Goal: Task Accomplishment & Management: Complete application form

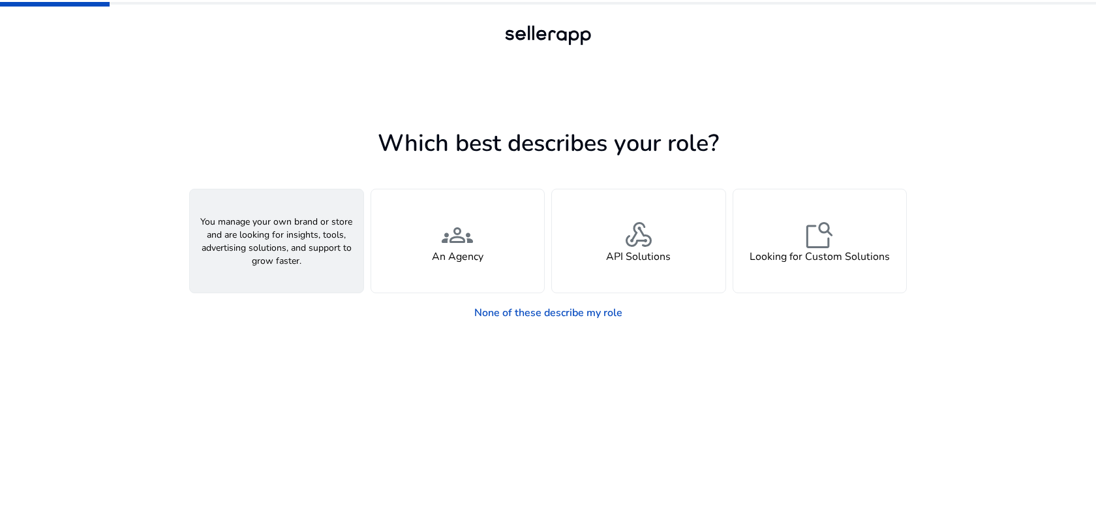
click at [289, 274] on div "person A Seller" at bounding box center [277, 240] width 174 height 103
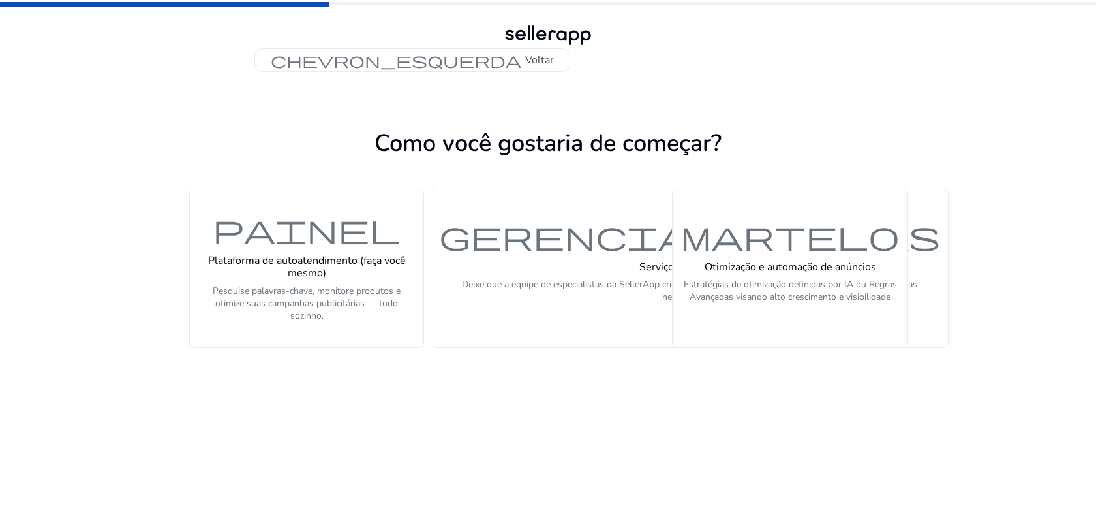
drag, startPoint x: 562, startPoint y: 318, endPoint x: 561, endPoint y: 407, distance: 88.8
click at [561, 407] on app-personalize "Como você gostaria de começar? painel Plataforma de autoatendimento (faça você …" at bounding box center [548, 326] width 718 height 405
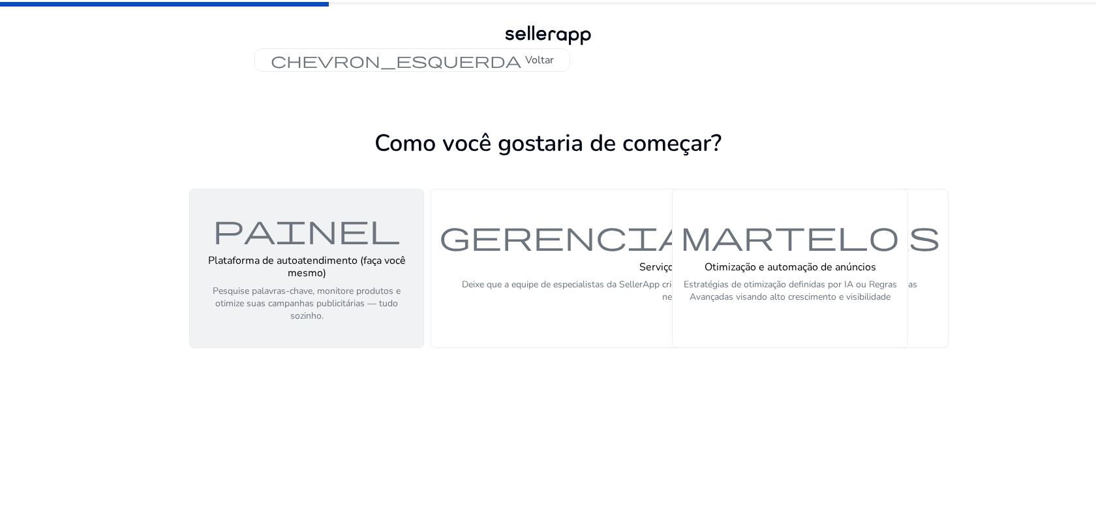
click at [375, 285] on font "Pesquise palavras-chave, monitore produtos e otimize suas campanhas publicitári…" at bounding box center [307, 303] width 188 height 37
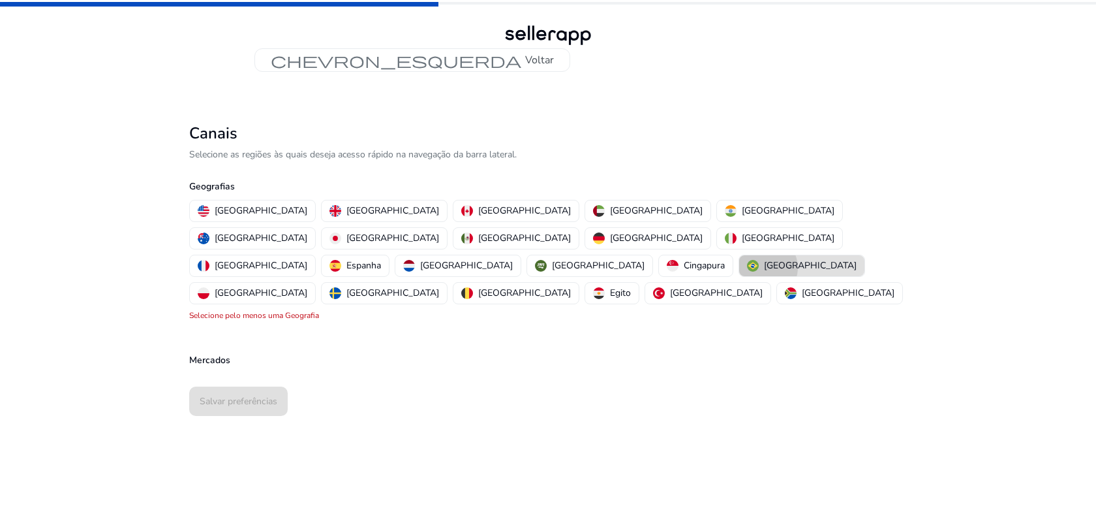
click at [764, 259] on font "Brasil" at bounding box center [810, 265] width 93 height 12
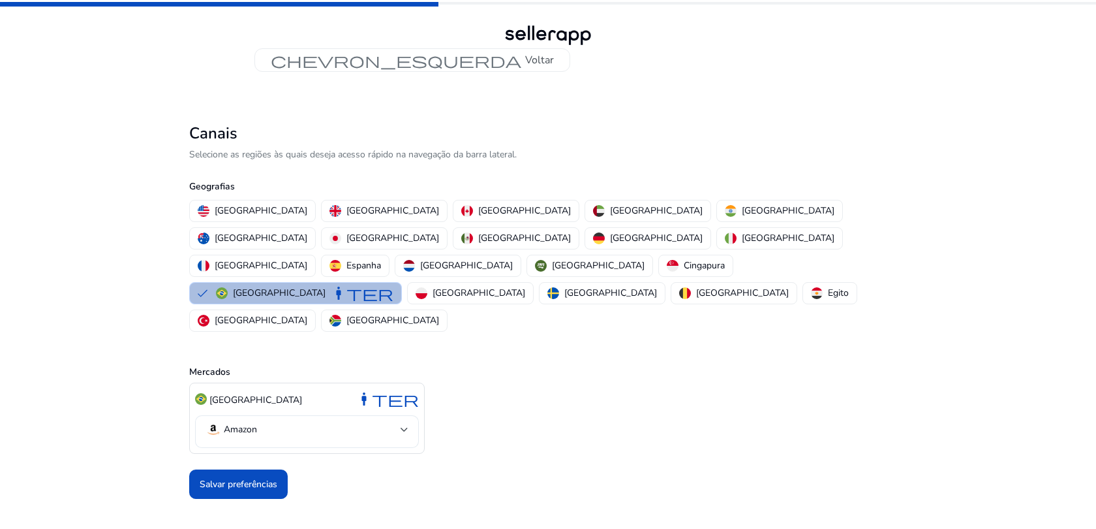
click at [255, 423] on font "Amazon" at bounding box center [240, 429] width 33 height 12
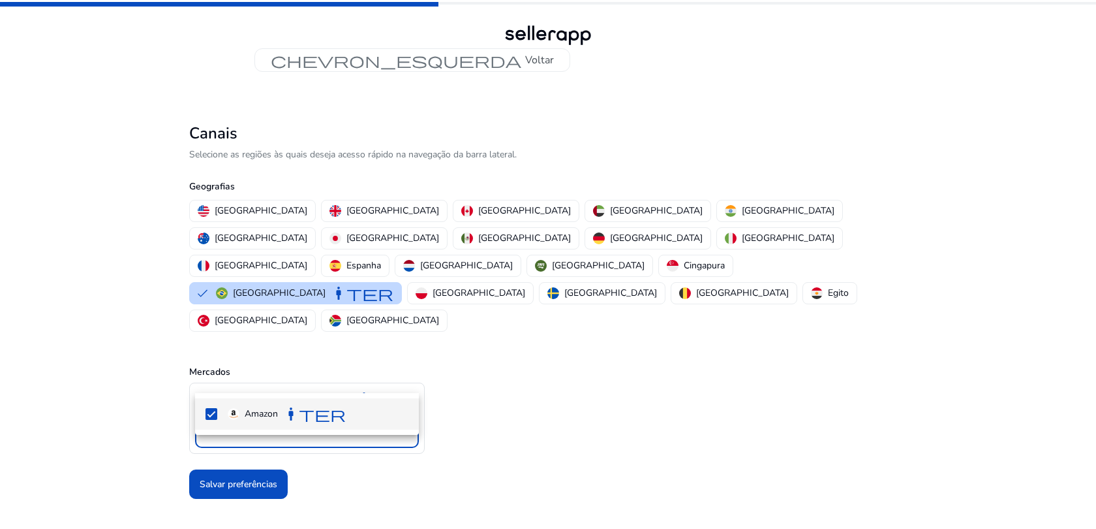
click at [528, 427] on div at bounding box center [548, 264] width 1096 height 529
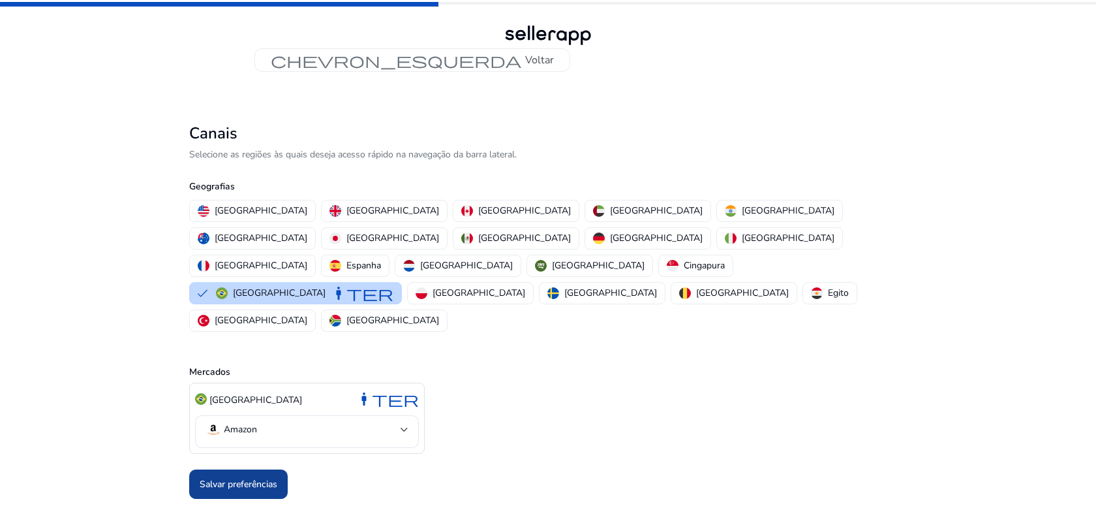
click at [254, 478] on font "Salvar preferências" at bounding box center [239, 484] width 78 height 12
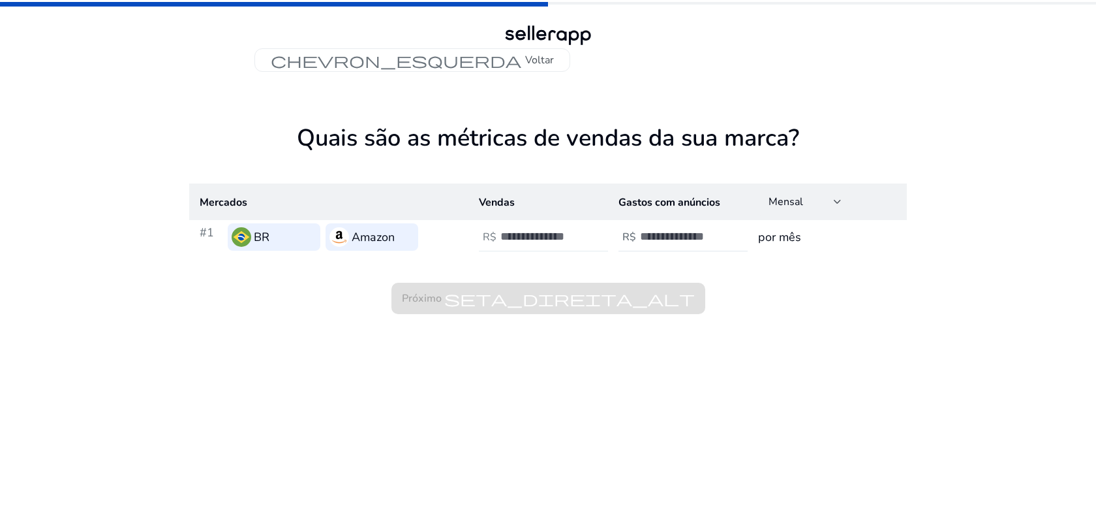
click at [532, 240] on input "number" at bounding box center [545, 236] width 88 height 14
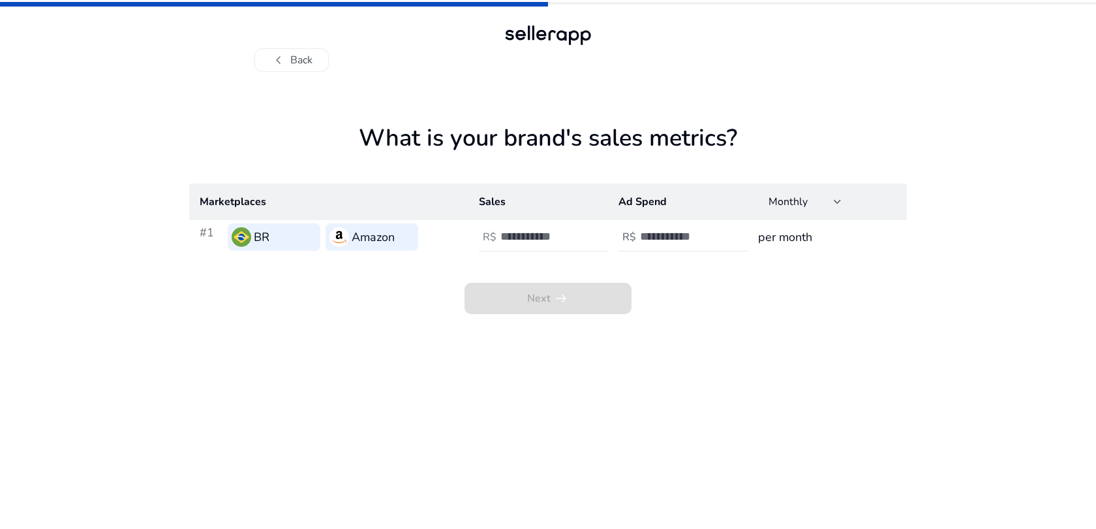
click at [485, 397] on app-sales-metrics "What is your brand's sales metrics? Marketplaces Sales Ad Spend Monthly #1 BR A…" at bounding box center [548, 326] width 718 height 405
click at [570, 238] on input "number" at bounding box center [545, 236] width 88 height 14
type input "****"
click at [658, 238] on input "number" at bounding box center [684, 236] width 88 height 14
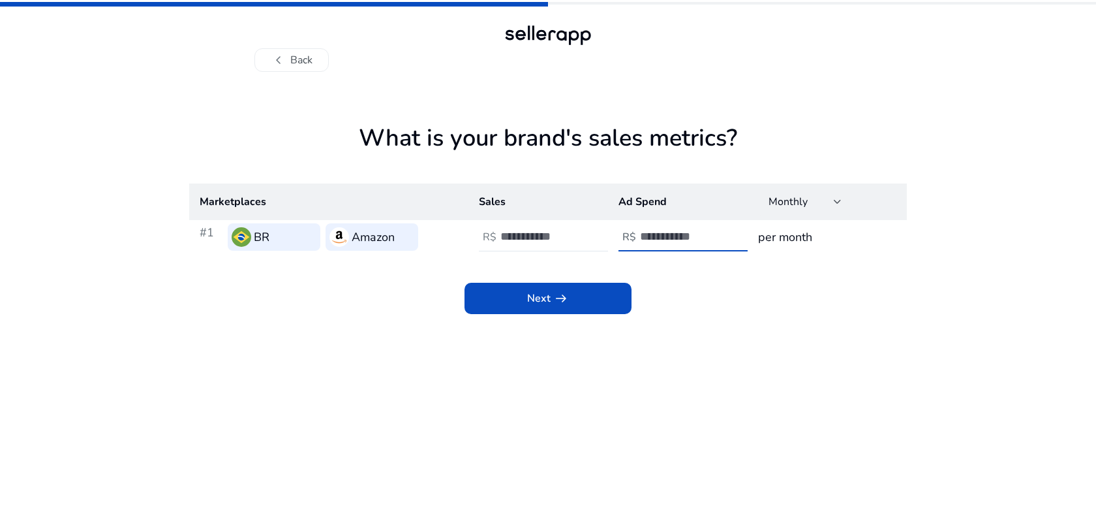
type input "****"
click at [789, 240] on h3 "per month" at bounding box center [827, 237] width 138 height 18
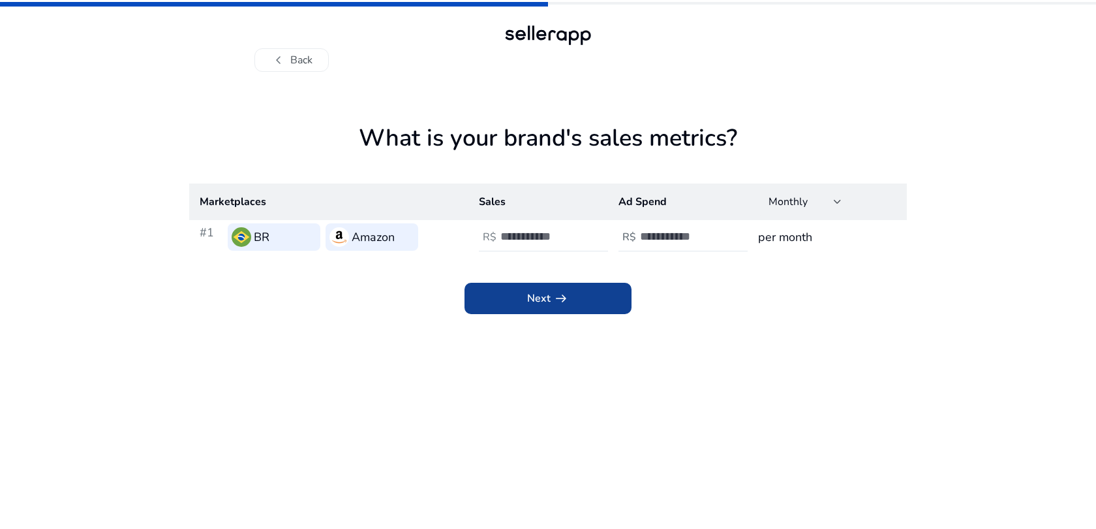
click at [602, 300] on span at bounding box center [548, 298] width 167 height 31
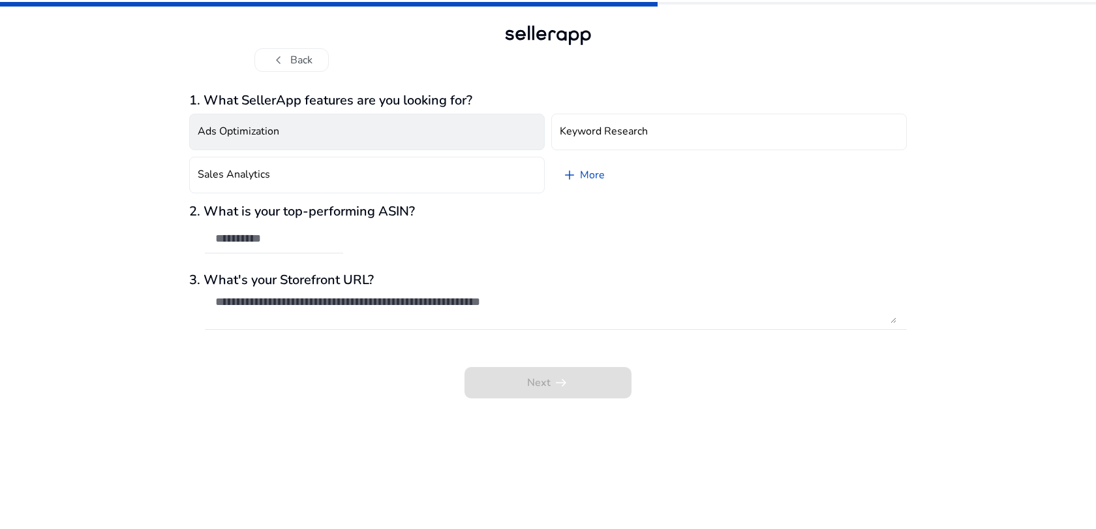
click at [426, 140] on button "Ads Optimization" at bounding box center [367, 132] width 356 height 37
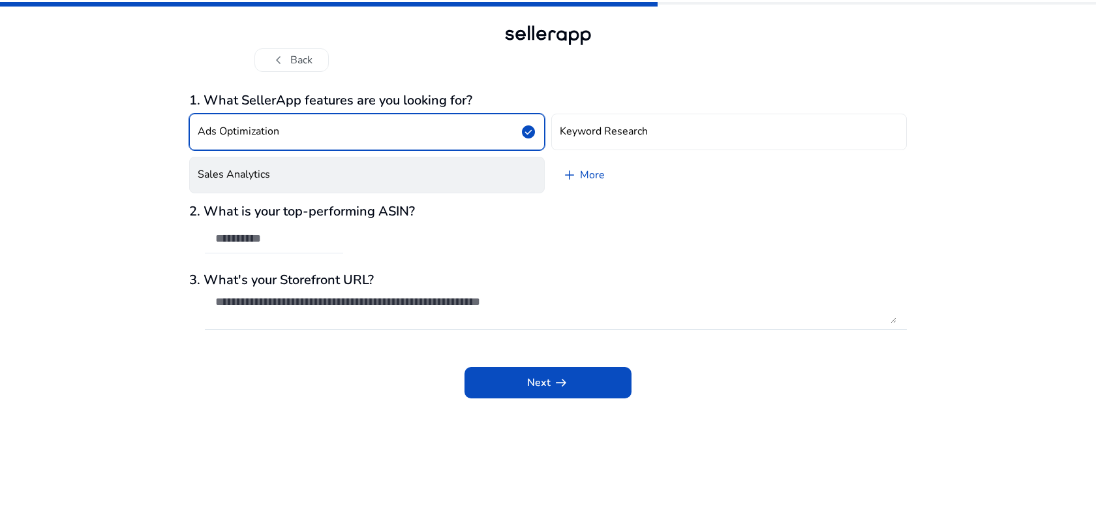
click at [378, 185] on button "Sales Analytics" at bounding box center [367, 175] width 356 height 37
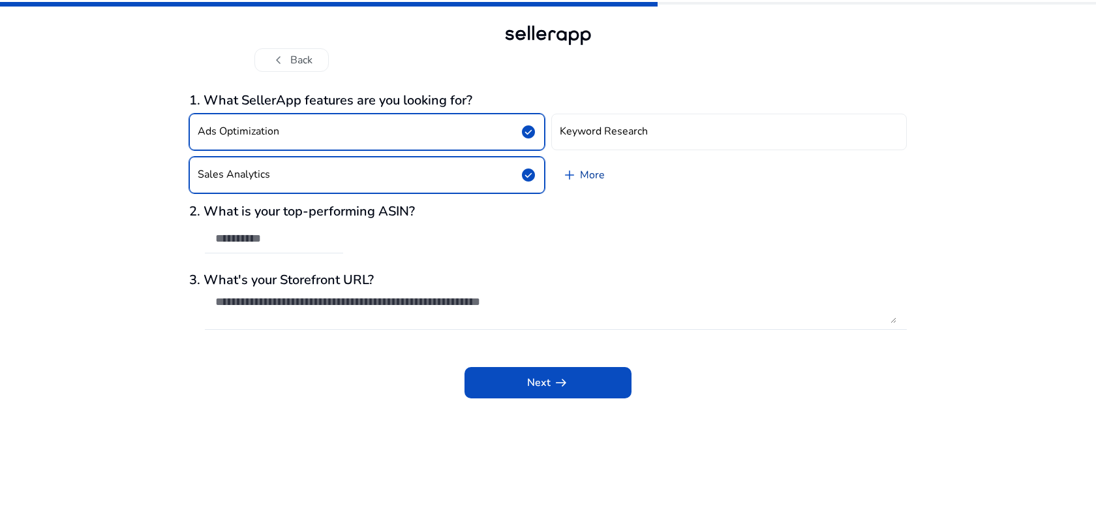
click at [574, 181] on span "add" at bounding box center [570, 175] width 16 height 16
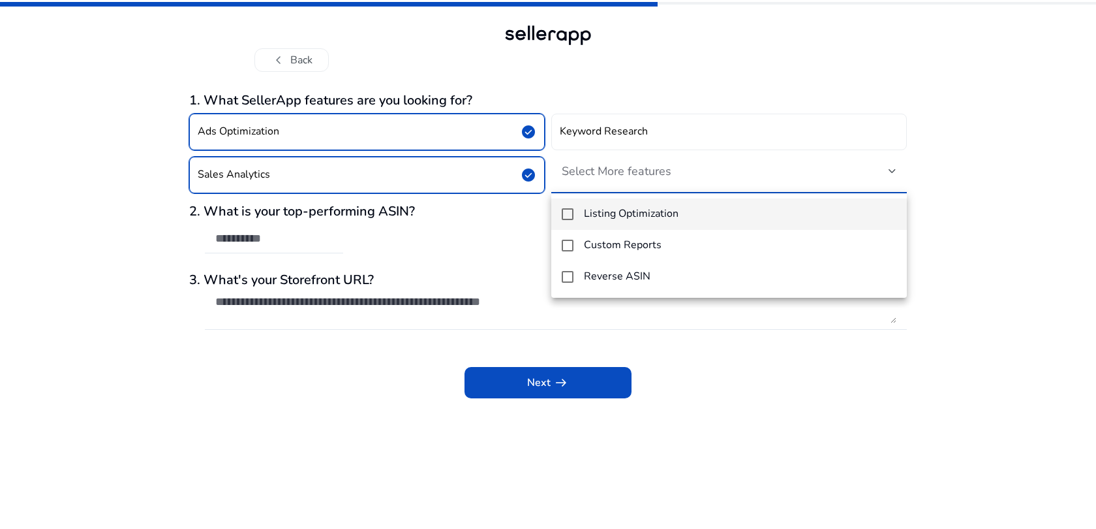
click at [569, 213] on mat-pseudo-checkbox at bounding box center [568, 214] width 12 height 12
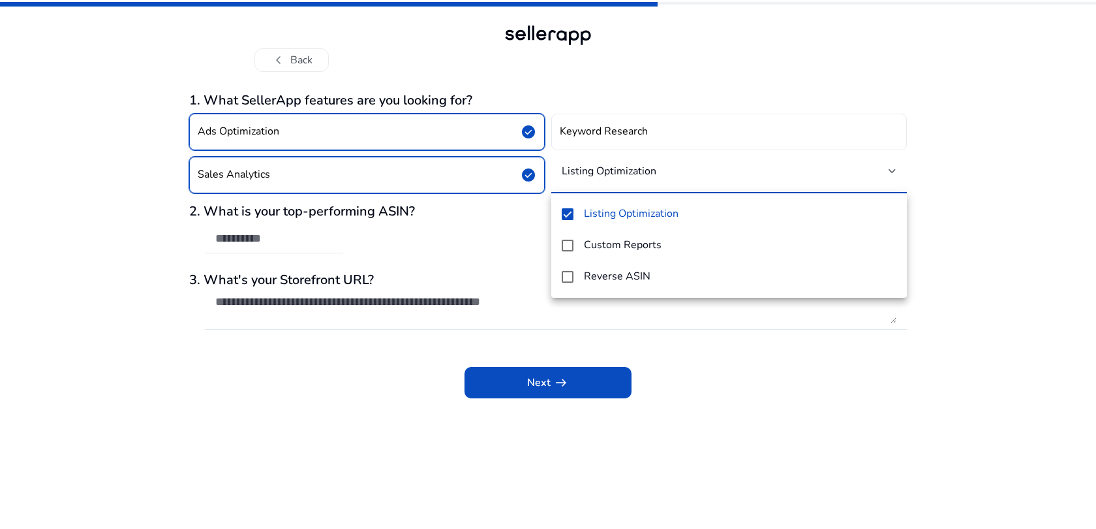
click at [381, 234] on div at bounding box center [548, 264] width 1096 height 529
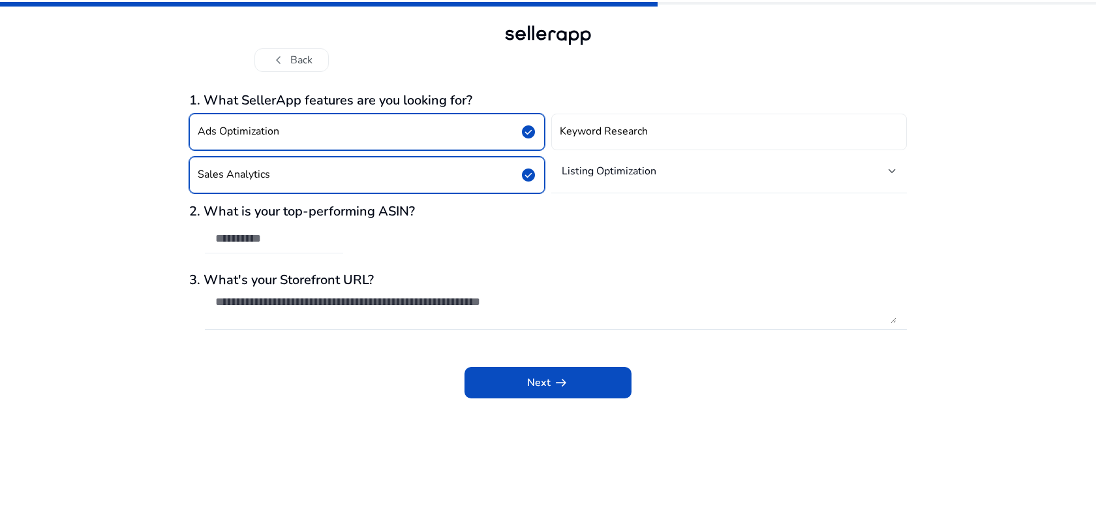
click at [297, 247] on div at bounding box center [273, 238] width 117 height 29
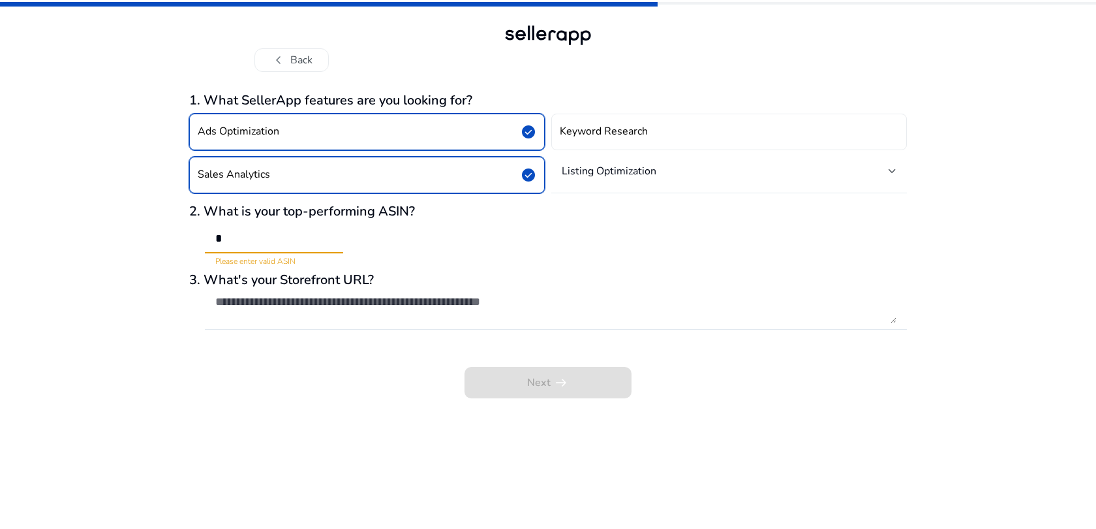
paste input "*******"
type input "********"
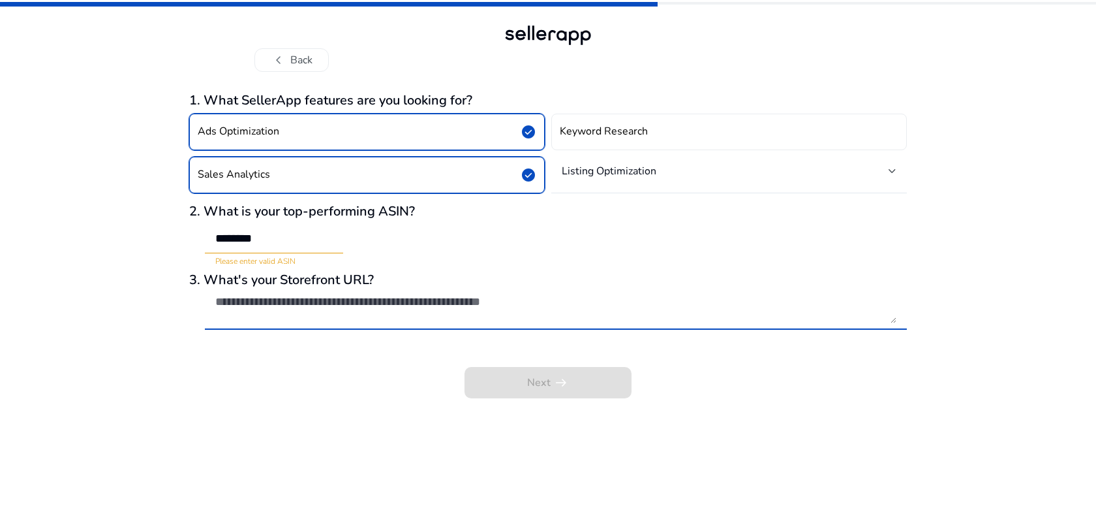
click at [336, 306] on textarea at bounding box center [555, 308] width 681 height 29
click at [535, 302] on textarea "To enrich screen reader interactions, please activate Accessibility in Grammarl…" at bounding box center [555, 308] width 681 height 29
paste textarea "**********"
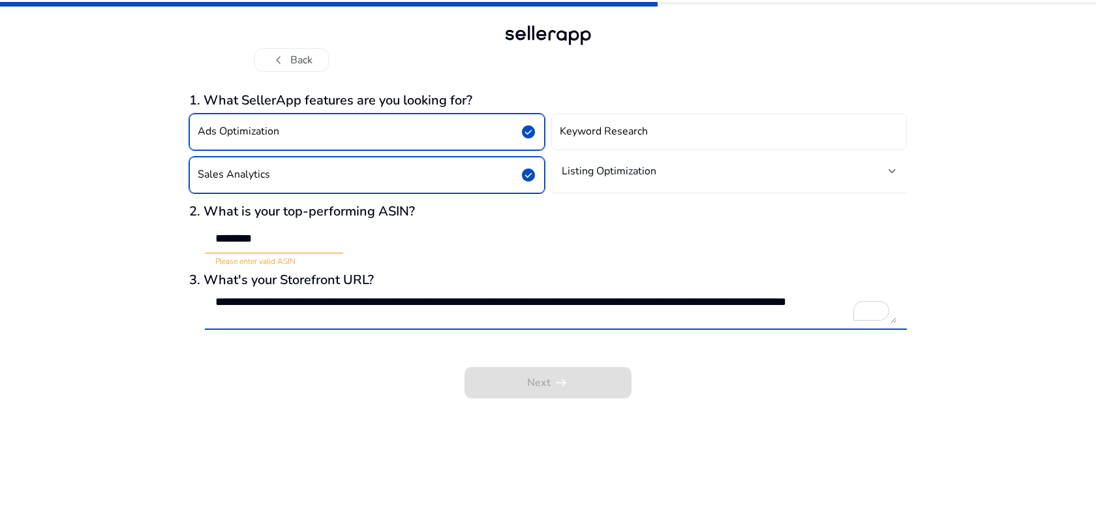
scroll to position [1, 0]
click at [596, 322] on textarea "**********" at bounding box center [555, 308] width 681 height 29
type textarea "**********"
click at [613, 262] on div "2. What is your top-performing ASIN? ******** Please enter valid ASIN" at bounding box center [548, 235] width 718 height 63
click at [305, 237] on input "********" at bounding box center [273, 238] width 117 height 14
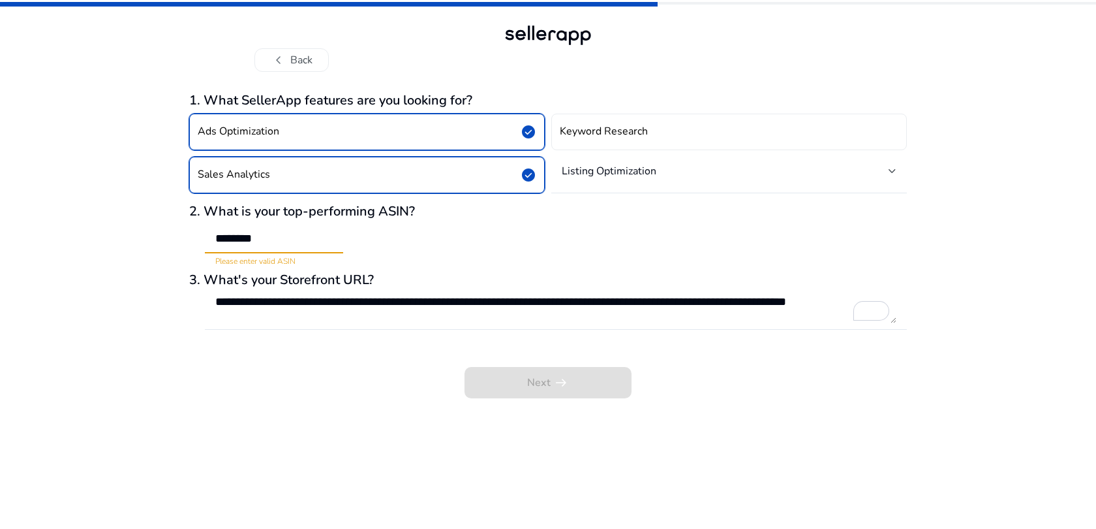
click at [269, 243] on input "********" at bounding box center [273, 238] width 117 height 14
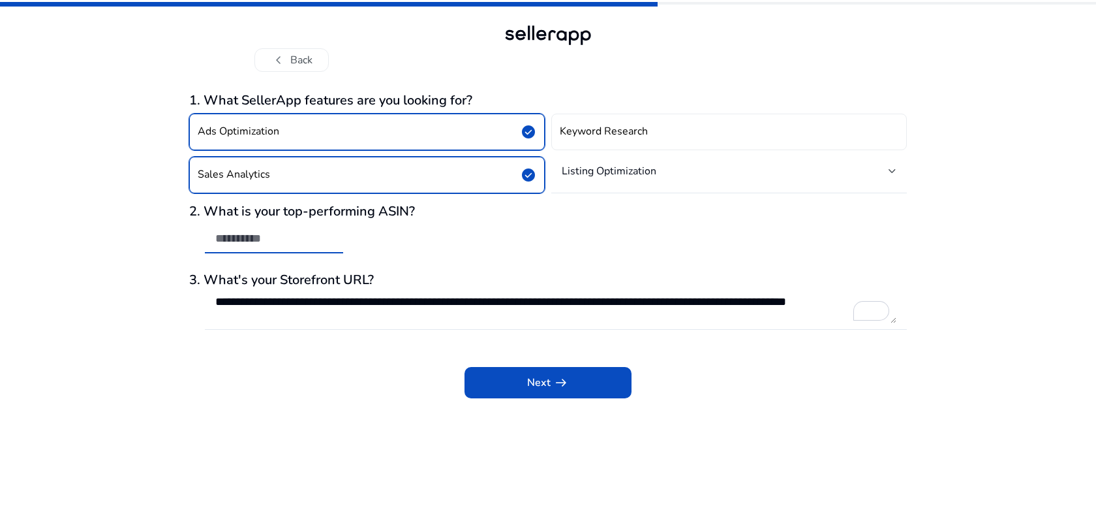
click at [333, 136] on button "Ads Optimization check_circle" at bounding box center [367, 132] width 356 height 37
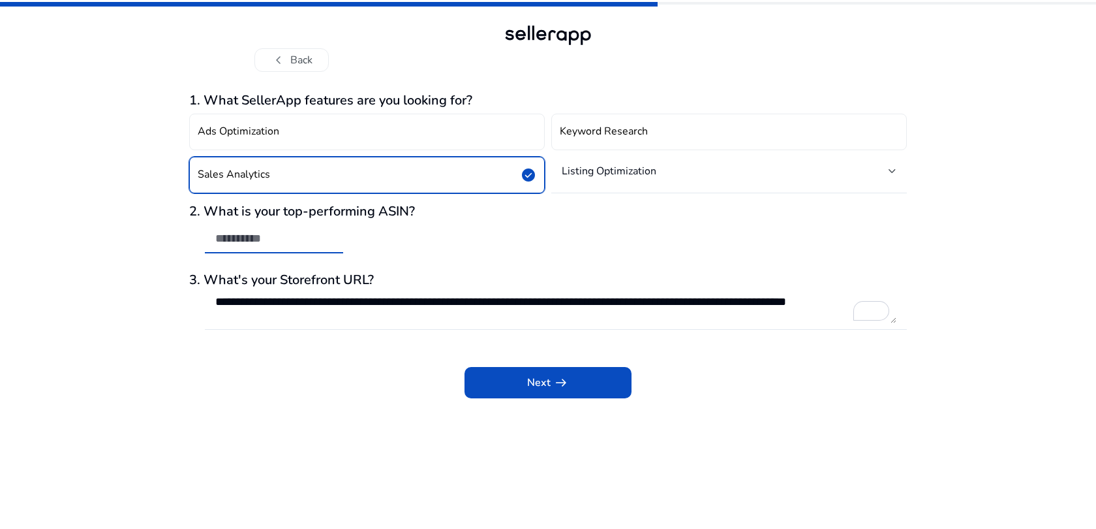
click at [289, 236] on input "text" at bounding box center [273, 238] width 117 height 14
paste input "**********"
type input "**********"
click at [661, 170] on mat-select-trigger "Listing Optimization" at bounding box center [725, 170] width 327 height 13
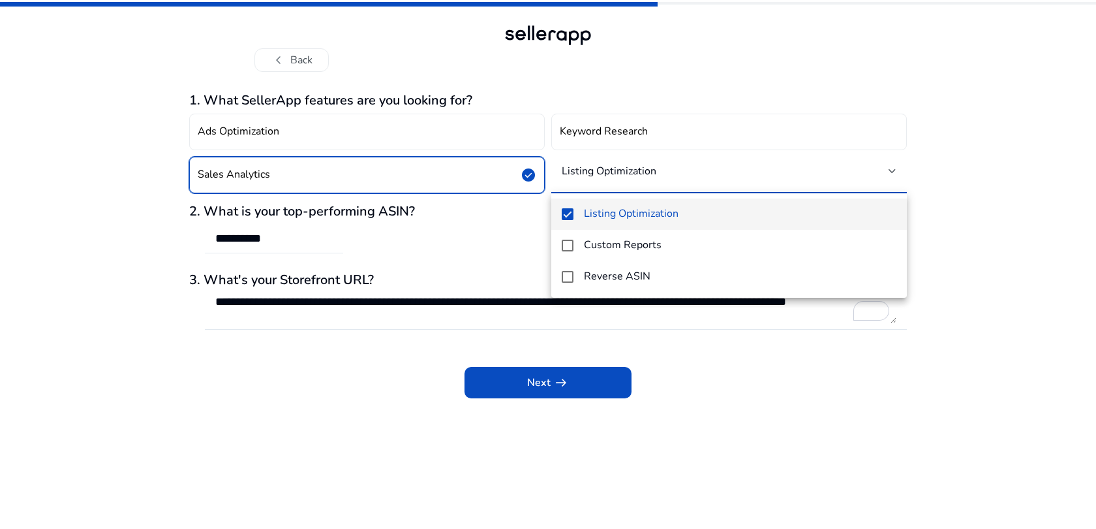
click at [327, 138] on div at bounding box center [548, 264] width 1096 height 529
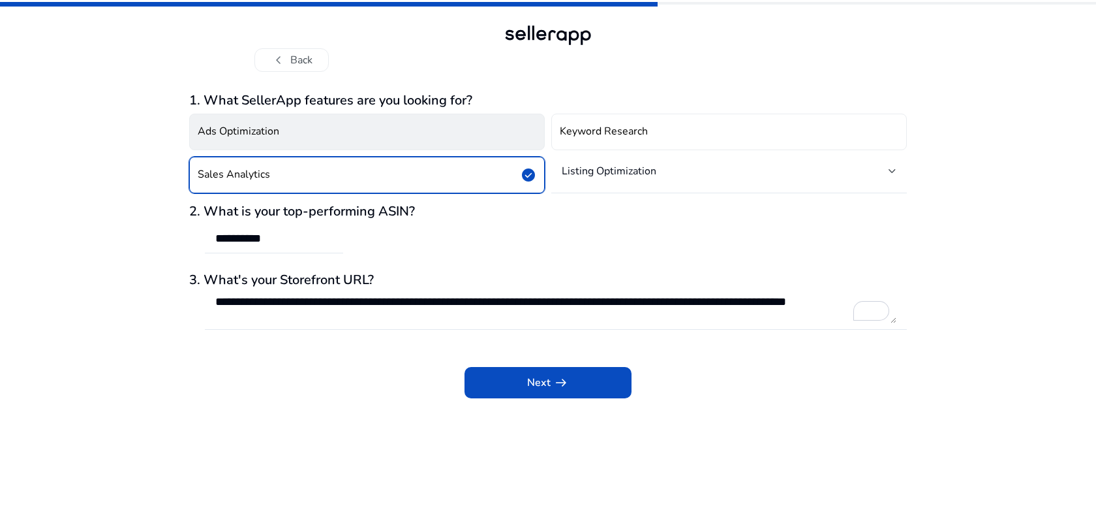
click at [521, 129] on button "Ads Optimization" at bounding box center [367, 132] width 356 height 37
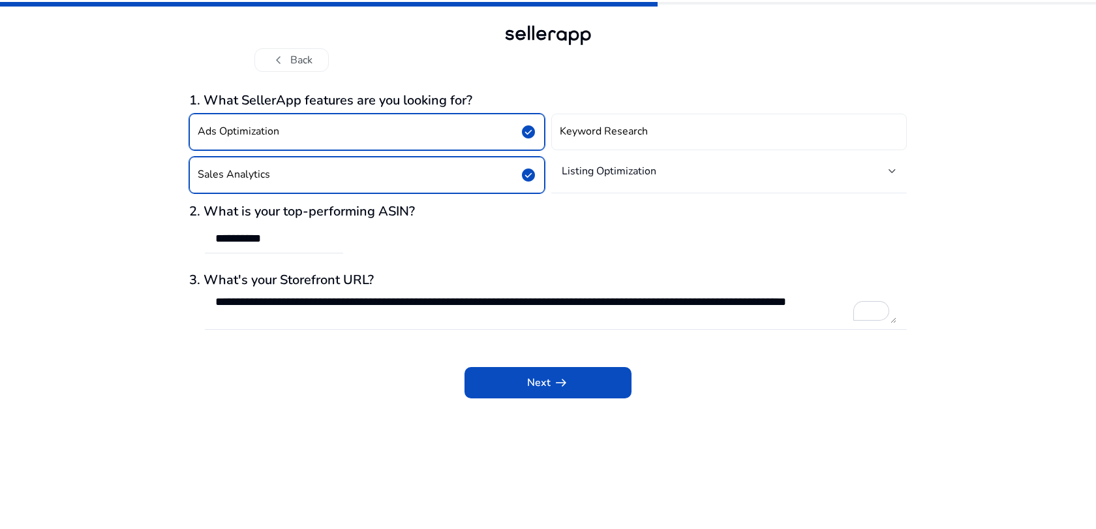
click at [663, 176] on mat-select-trigger "Listing Optimization" at bounding box center [725, 170] width 327 height 13
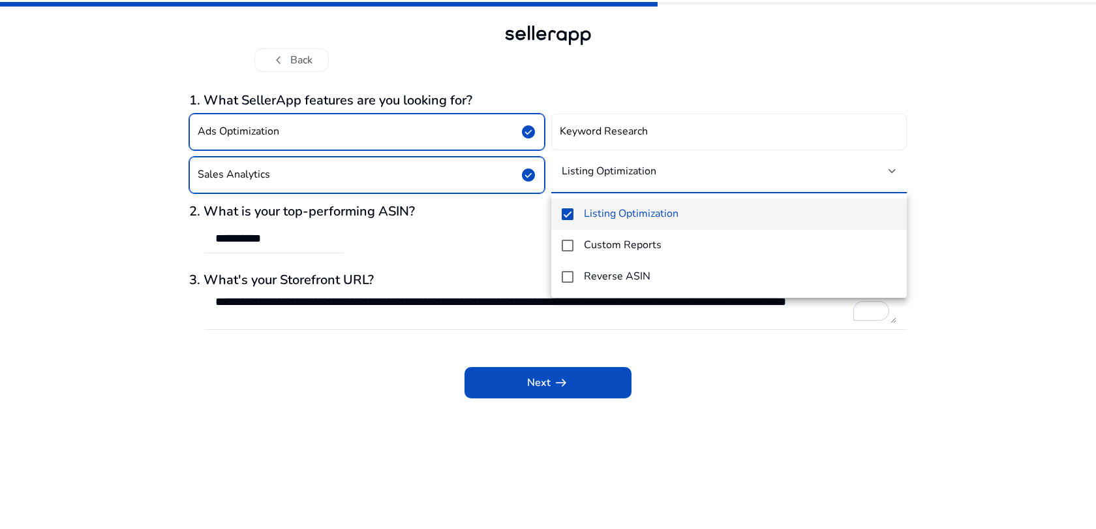
click at [113, 313] on div at bounding box center [548, 264] width 1096 height 529
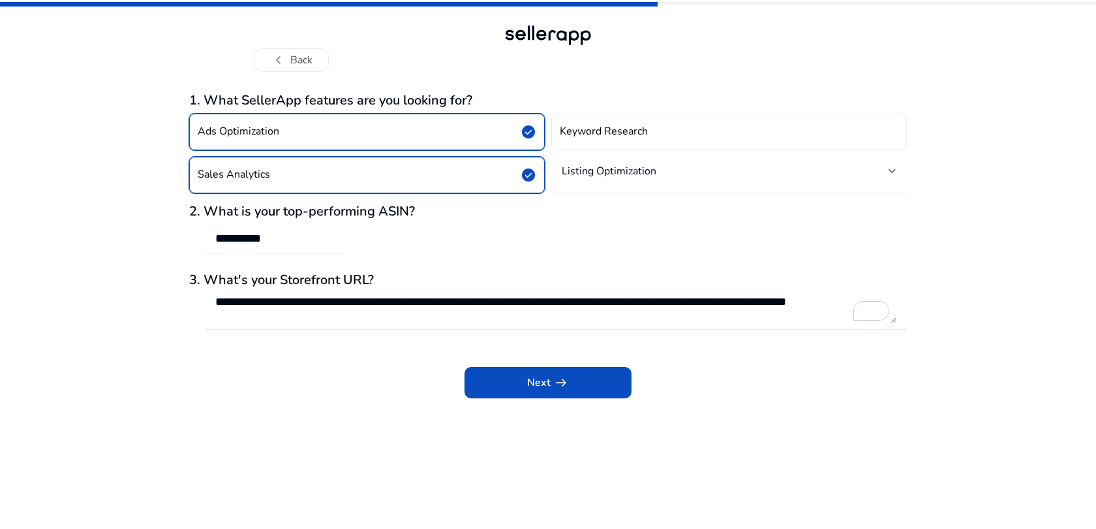
click at [301, 315] on textarea "**********" at bounding box center [555, 308] width 681 height 29
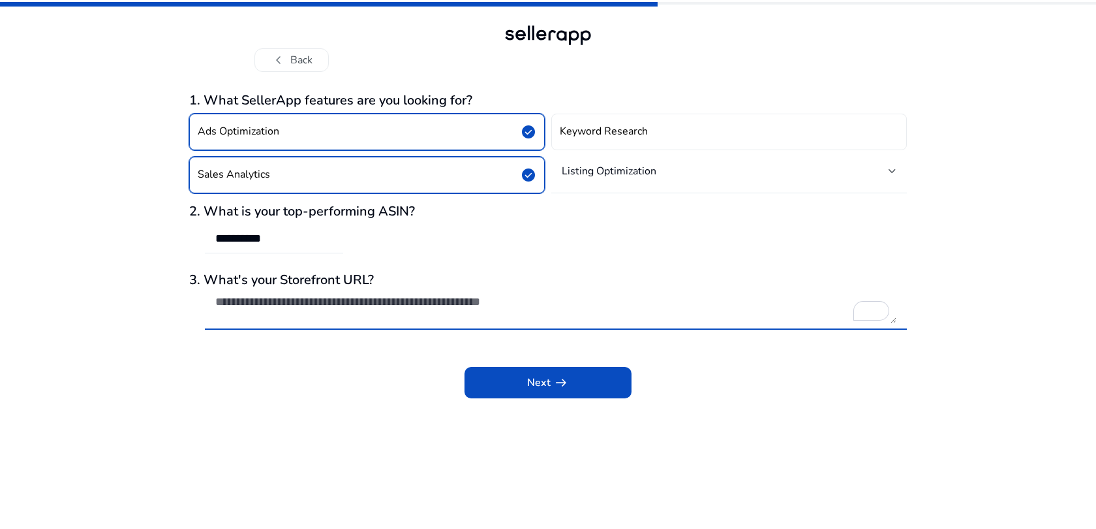
scroll to position [0, 0]
click at [340, 414] on app-questions-diy "**********" at bounding box center [548, 311] width 718 height 436
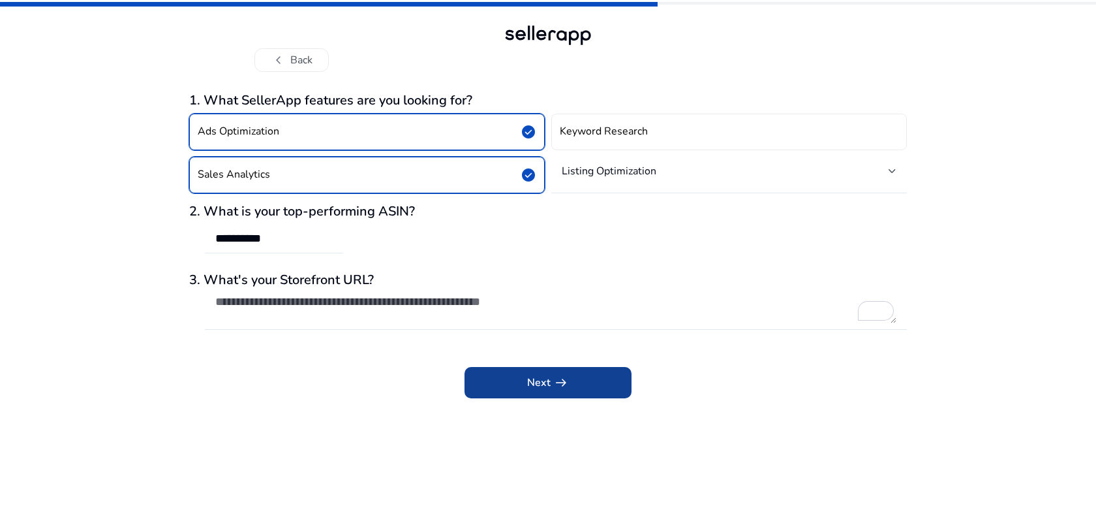
click at [489, 394] on span at bounding box center [548, 382] width 167 height 31
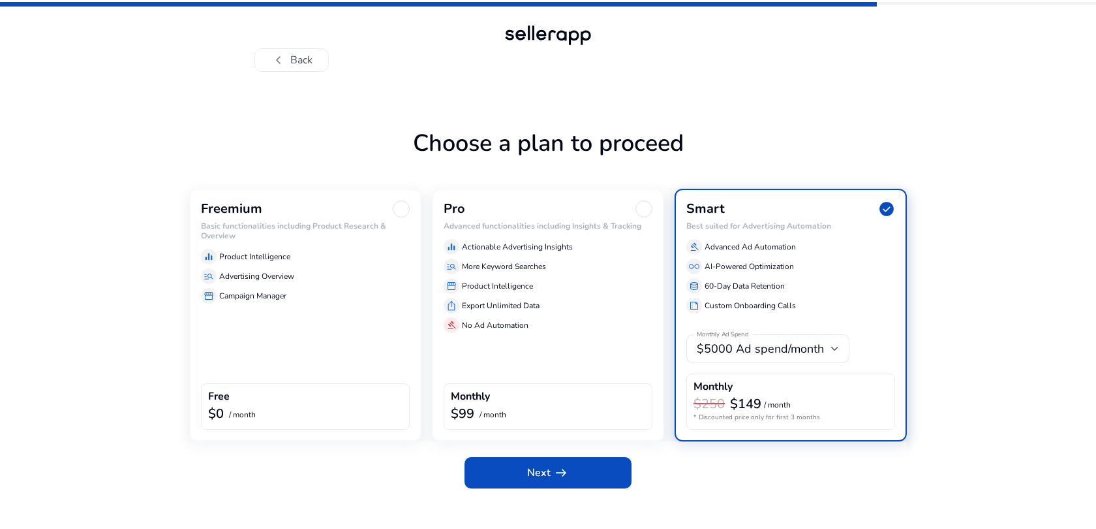
click at [322, 337] on div "Freemium Basic functionalities including Product Research & Overview equalizer …" at bounding box center [305, 315] width 232 height 253
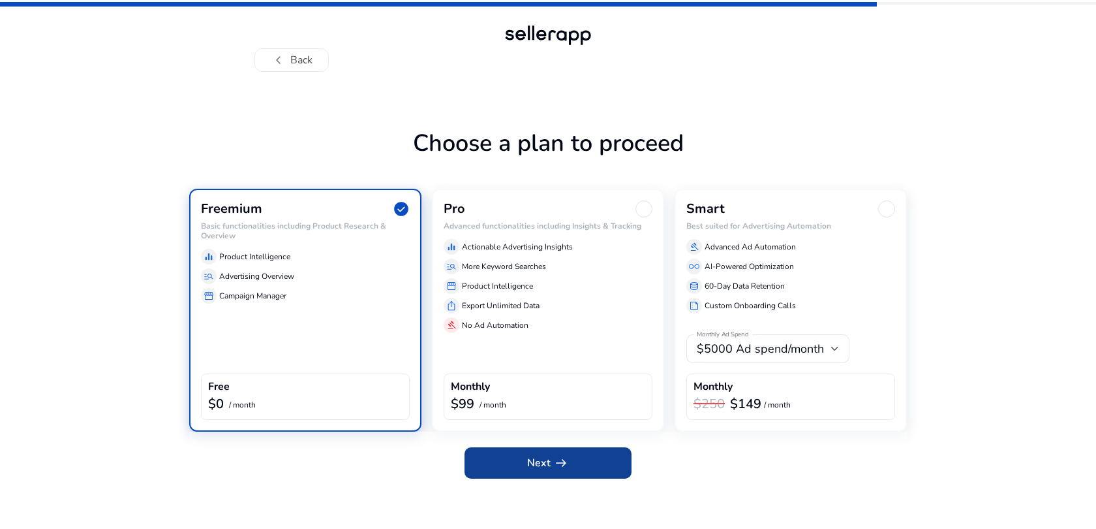
click at [534, 455] on span "Next arrow_right_alt" at bounding box center [548, 463] width 42 height 16
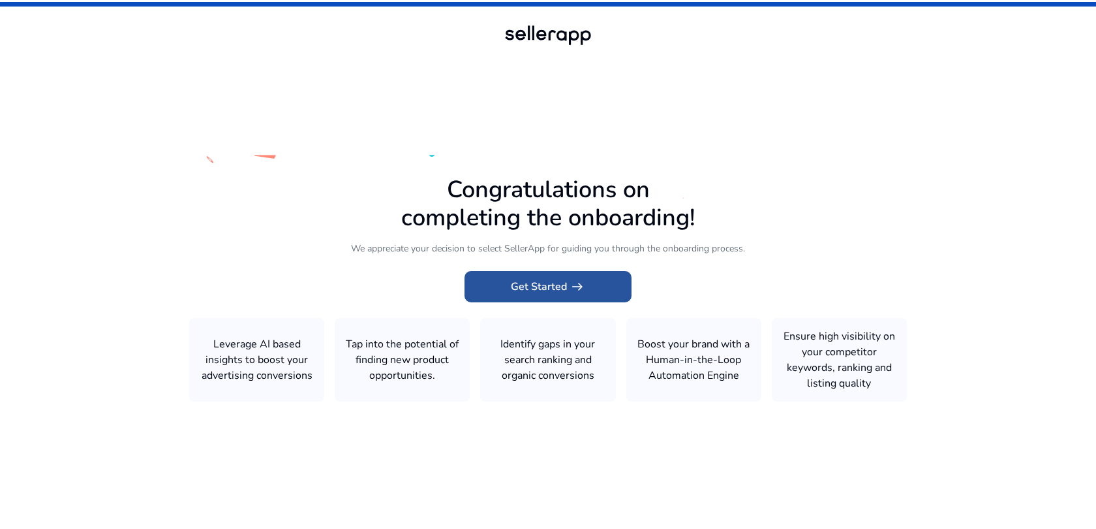
click at [575, 281] on span "arrow_right_alt" at bounding box center [578, 287] width 16 height 16
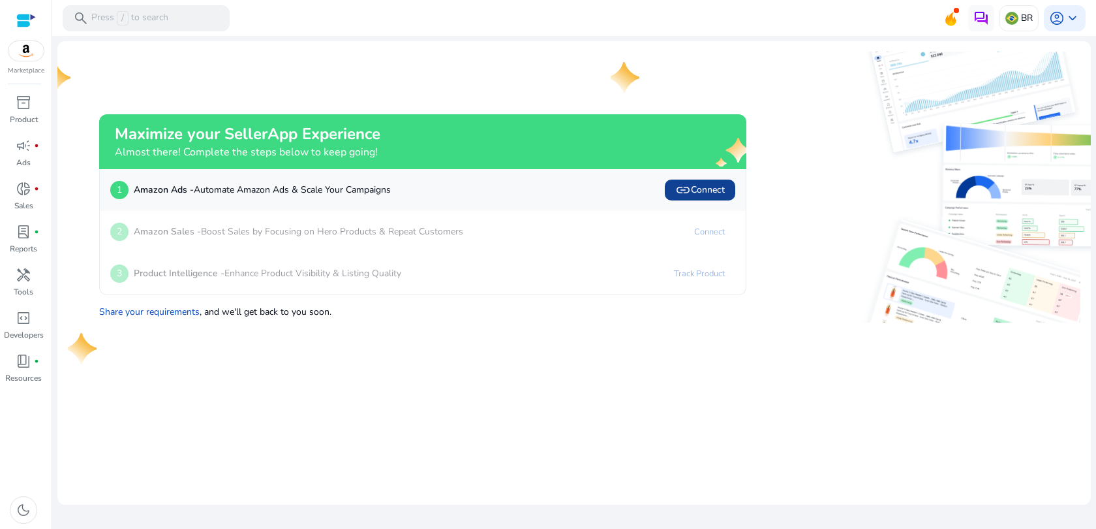
click at [694, 191] on span "link Connect" at bounding box center [700, 190] width 50 height 16
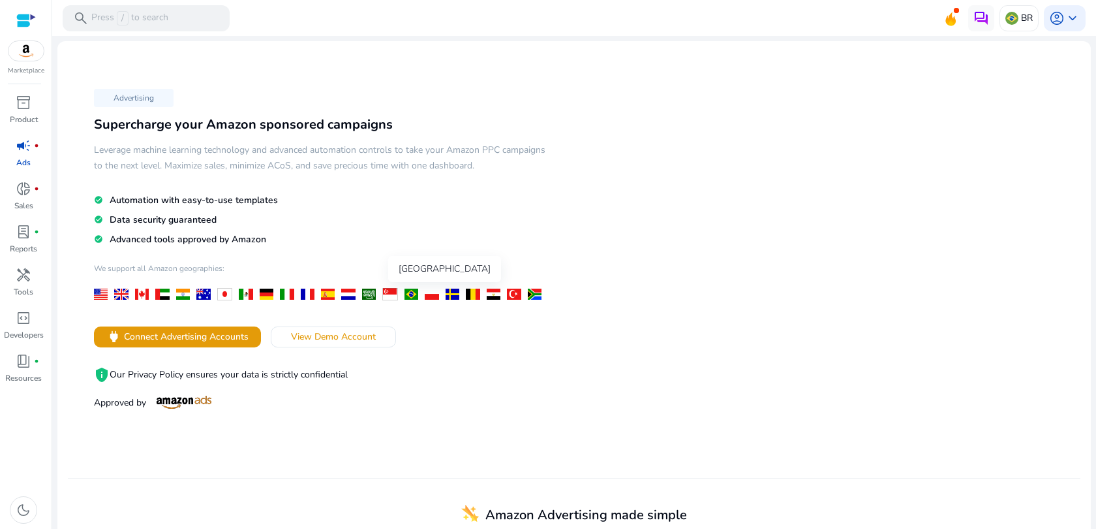
click at [410, 292] on div at bounding box center [412, 293] width 14 height 11
click at [410, 293] on div at bounding box center [412, 293] width 14 height 11
click at [239, 332] on span "Connect Advertising Accounts" at bounding box center [186, 337] width 125 height 14
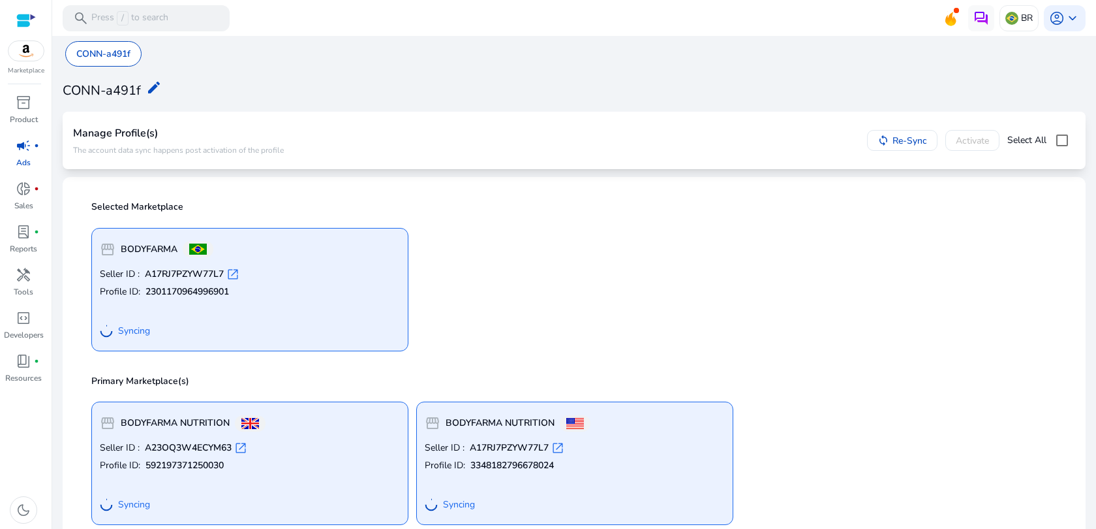
click at [157, 255] on b "BODYFARMA" at bounding box center [149, 249] width 57 height 13
click at [238, 271] on span "open_in_new" at bounding box center [232, 274] width 13 height 13
click at [142, 146] on p "The account data sync happens post activation of the profile" at bounding box center [178, 150] width 211 height 10
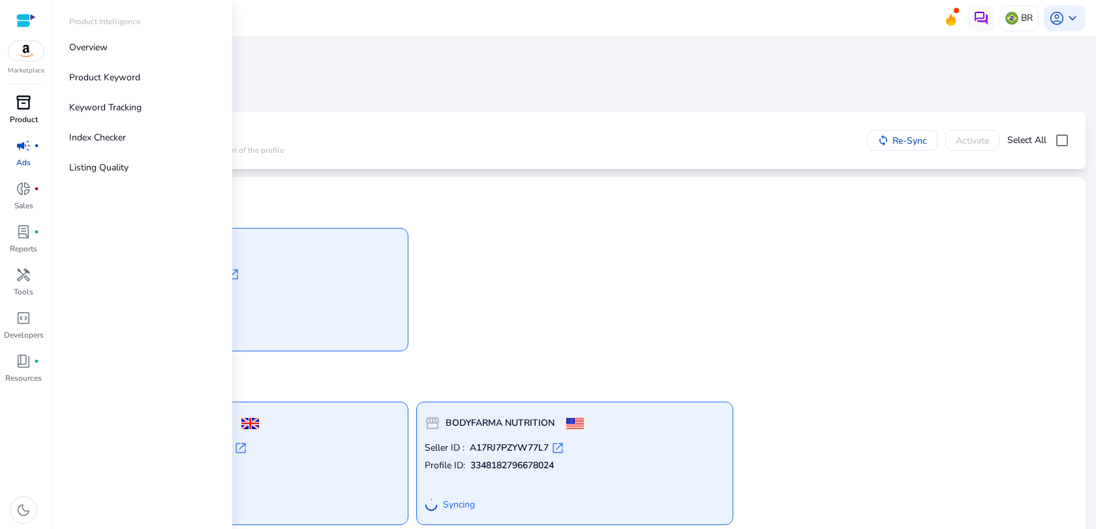
click at [24, 95] on span "inventory_2" at bounding box center [24, 103] width 16 height 16
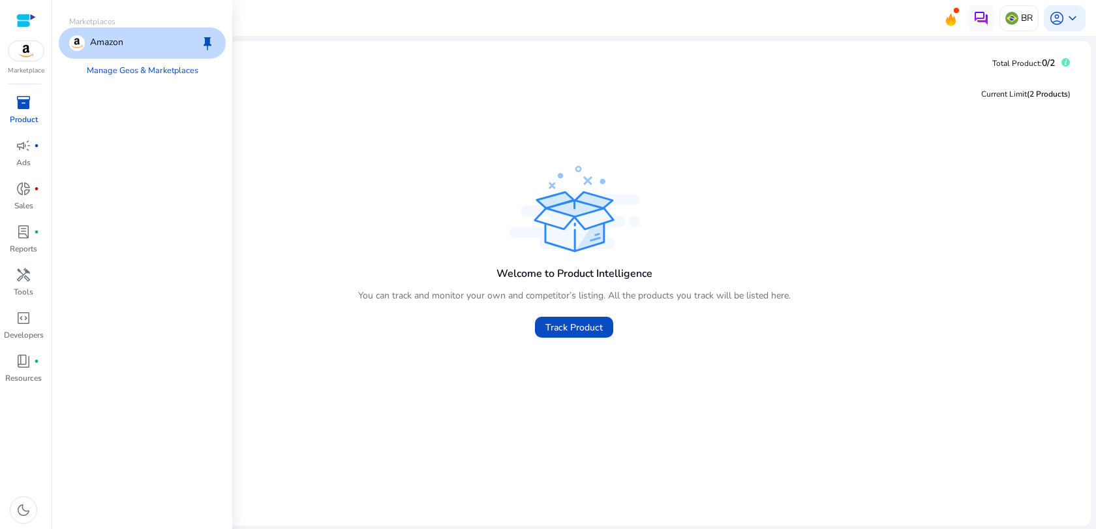
click at [21, 50] on img at bounding box center [25, 51] width 35 height 20
click at [107, 44] on p "Amazon" at bounding box center [106, 43] width 33 height 16
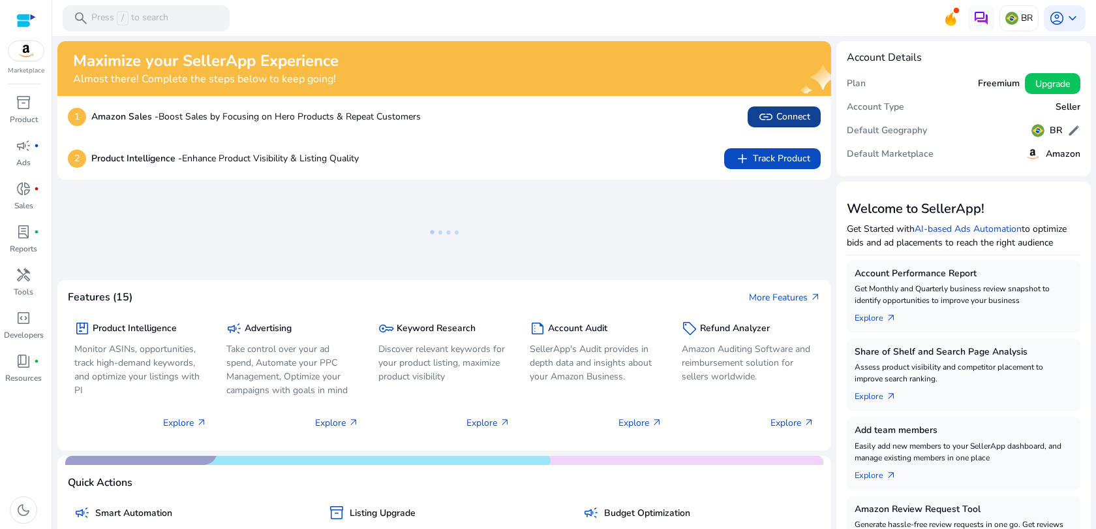
click at [797, 115] on span "link Connect" at bounding box center [784, 117] width 52 height 16
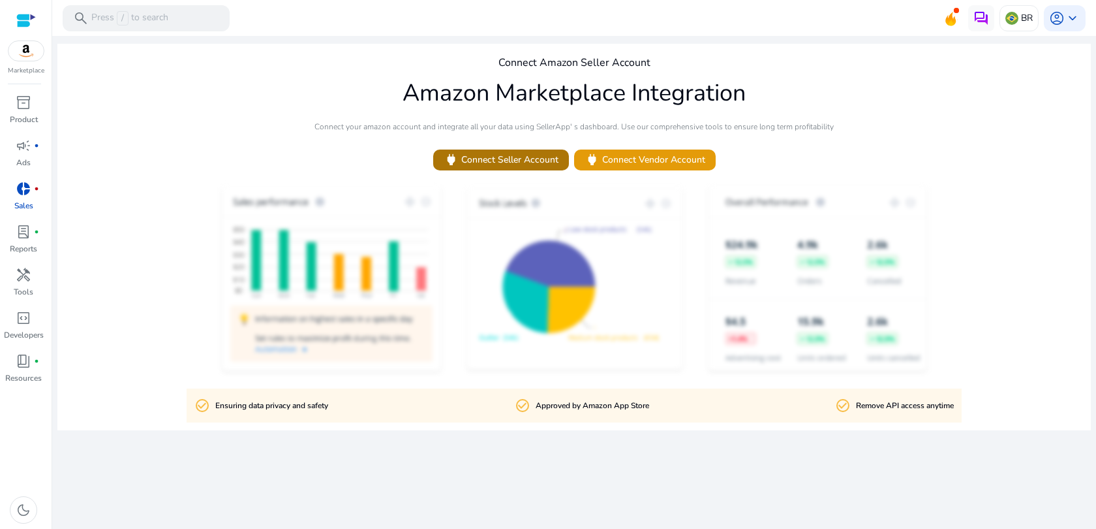
click at [523, 162] on span "power Connect Seller Account" at bounding box center [501, 159] width 115 height 15
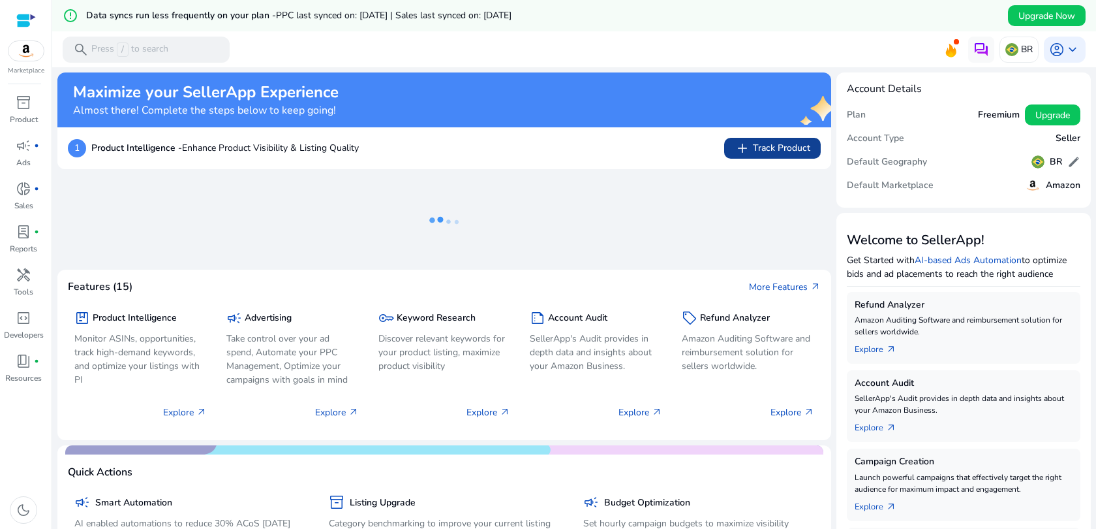
click at [735, 149] on span "add" at bounding box center [743, 148] width 16 height 16
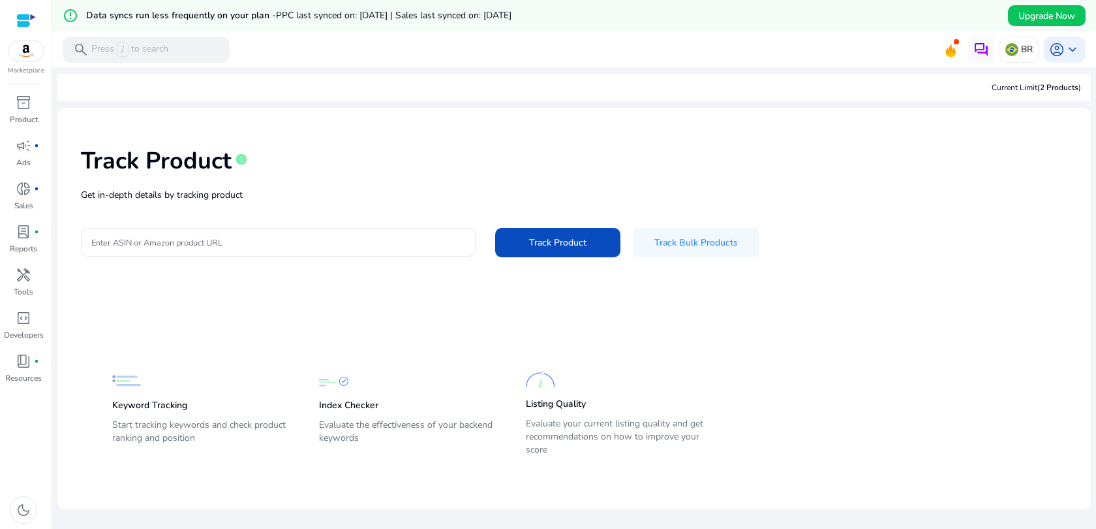
click at [304, 242] on input "Enter ASIN or Amazon product URL" at bounding box center [278, 242] width 374 height 14
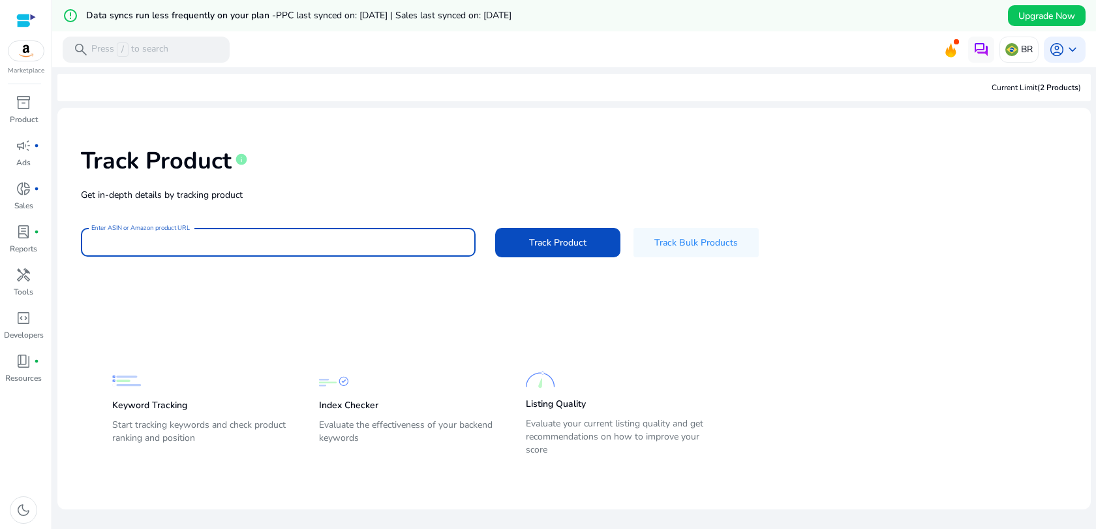
click at [334, 243] on input "Enter ASIN or Amazon product URL" at bounding box center [278, 242] width 374 height 14
paste input "**********"
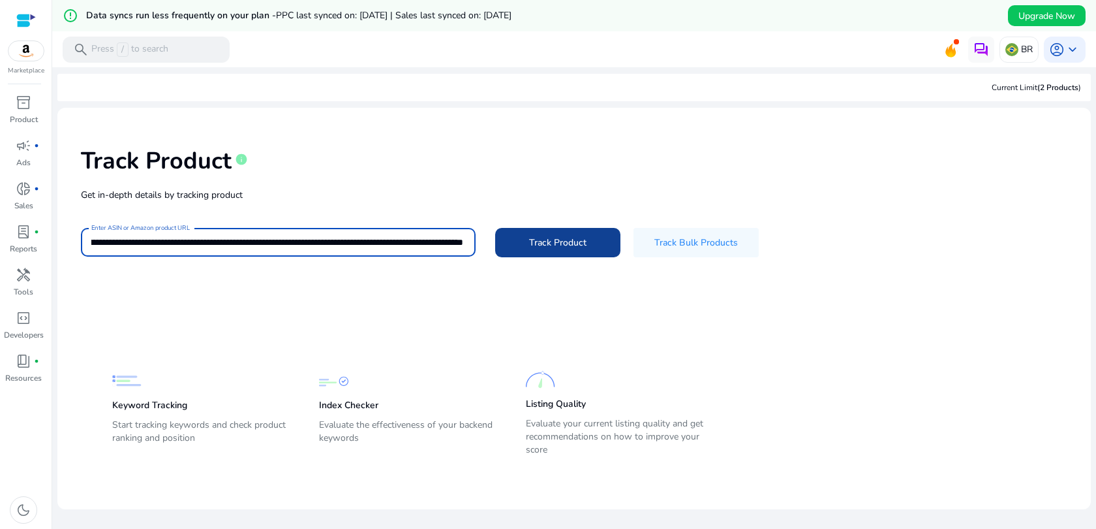
type input "**********"
click at [536, 242] on span "Track Product" at bounding box center [557, 243] width 57 height 14
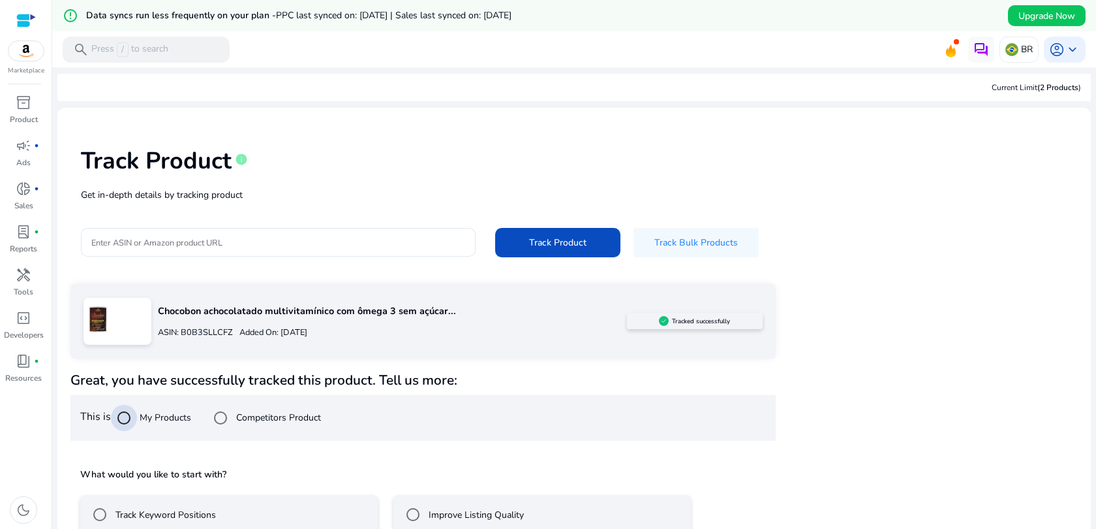
scroll to position [74, 0]
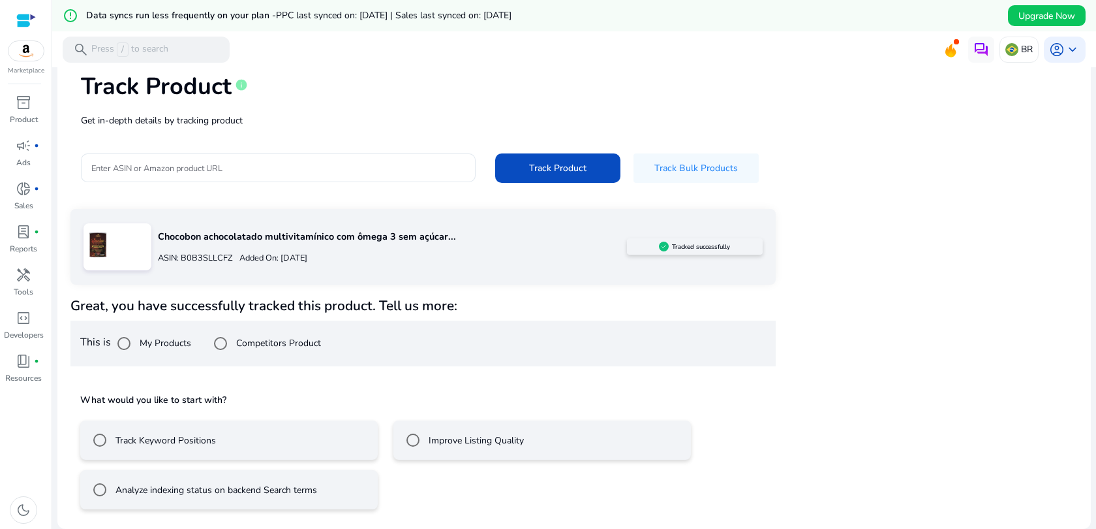
click at [139, 488] on label "Analyze indexing status on backend Search terms" at bounding box center [215, 490] width 204 height 14
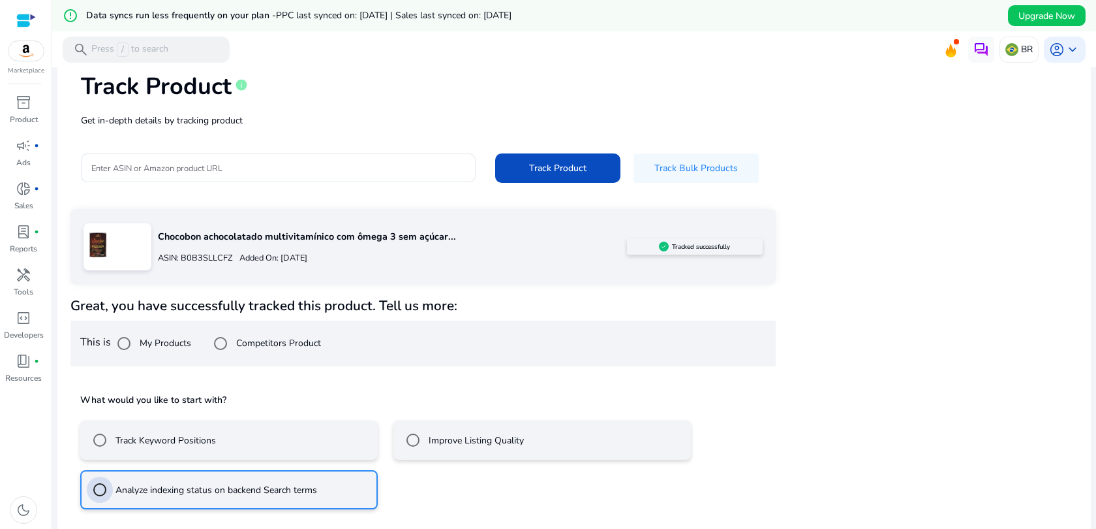
scroll to position [132, 0]
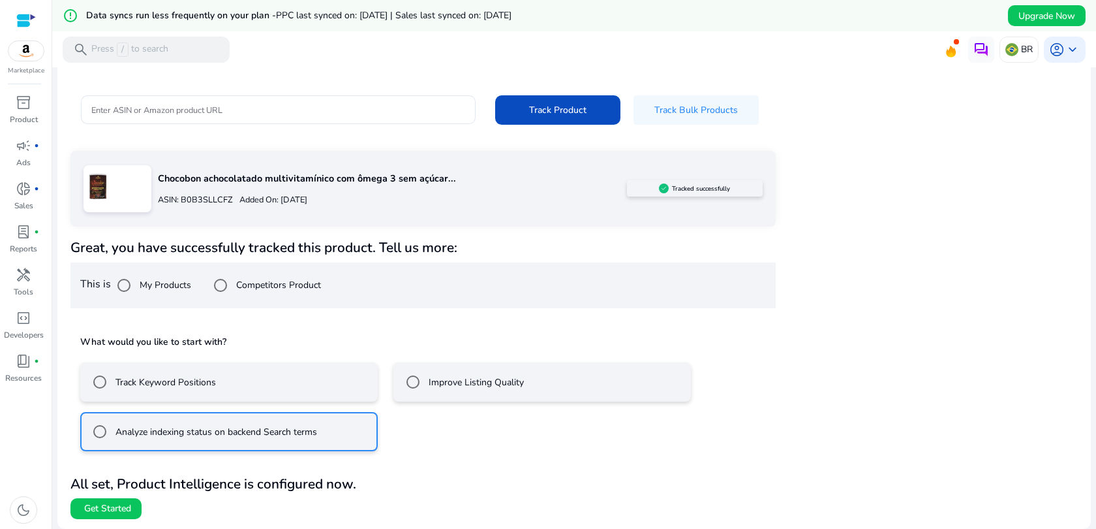
click at [292, 378] on mat-radio-button "Track Keyword Positions" at bounding box center [229, 381] width 298 height 39
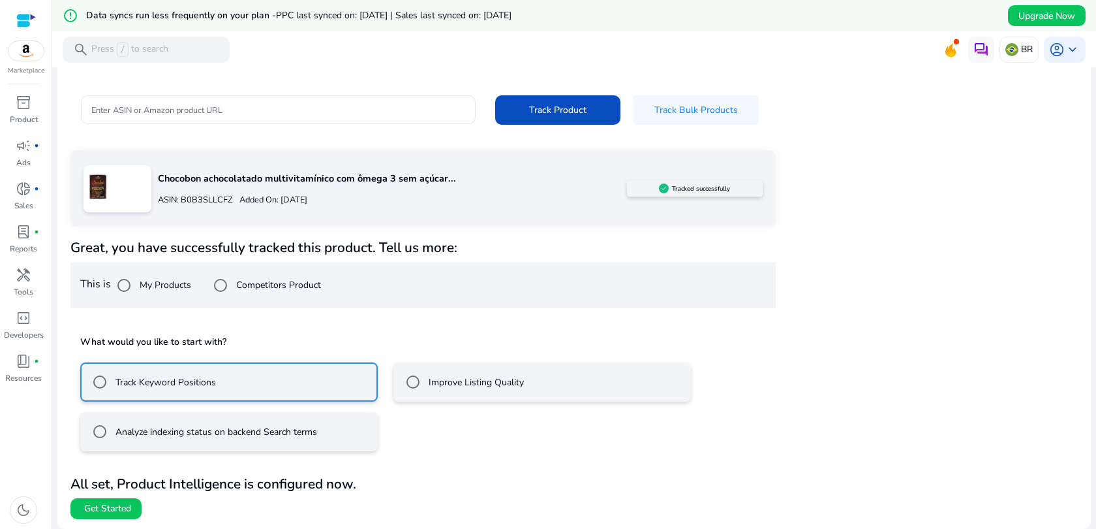
click at [261, 415] on mat-radio-button "Analyze indexing status on backend Search terms" at bounding box center [229, 431] width 298 height 39
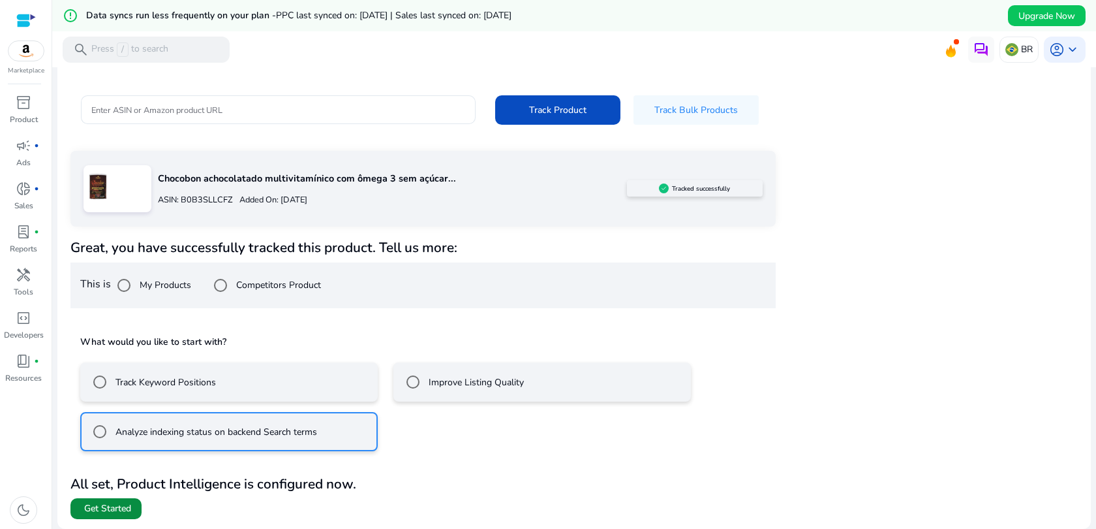
click at [106, 506] on span "Get Started" at bounding box center [107, 508] width 47 height 13
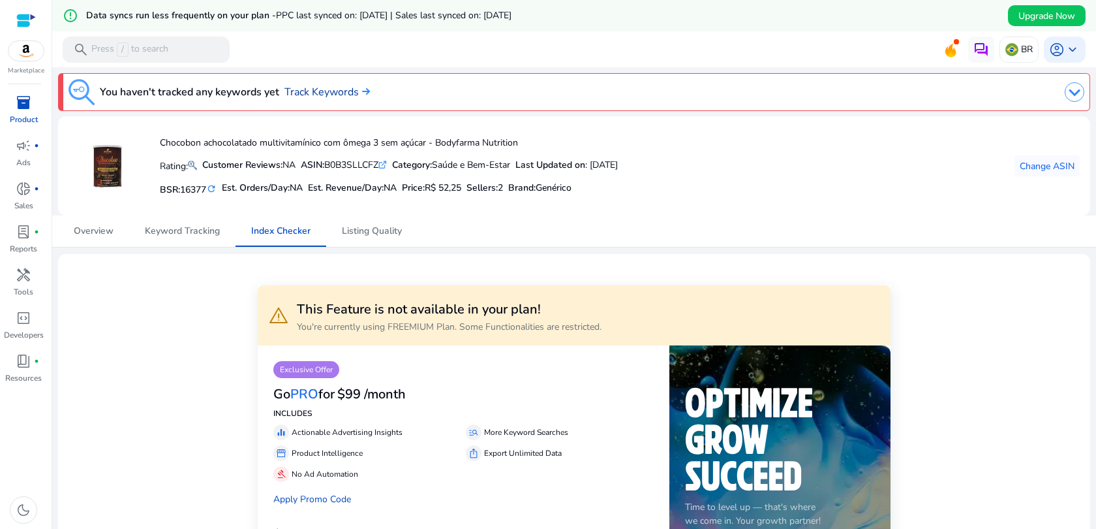
click at [355, 93] on link "Track Keywords" at bounding box center [327, 92] width 85 height 16
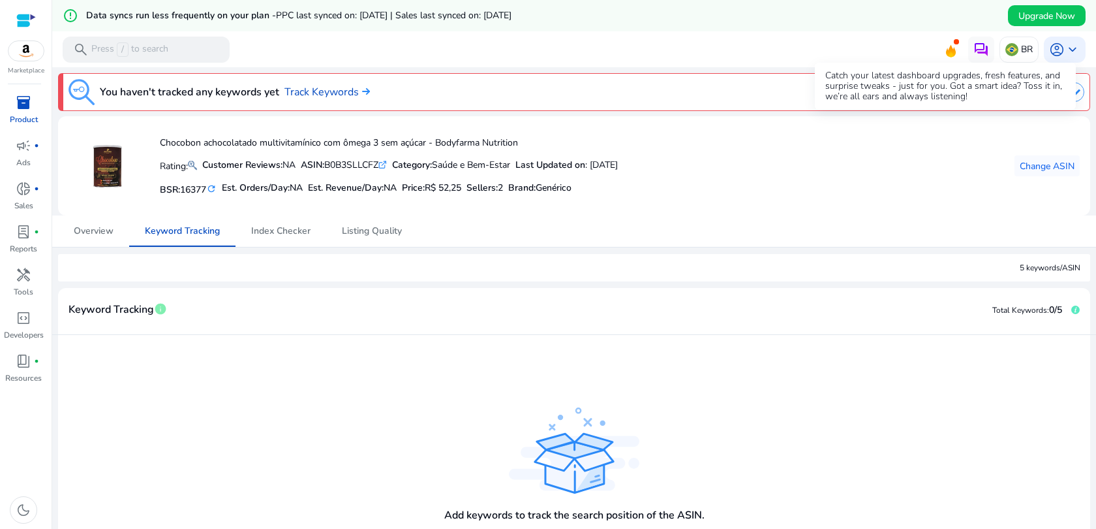
click at [949, 47] on icon at bounding box center [951, 48] width 20 height 18
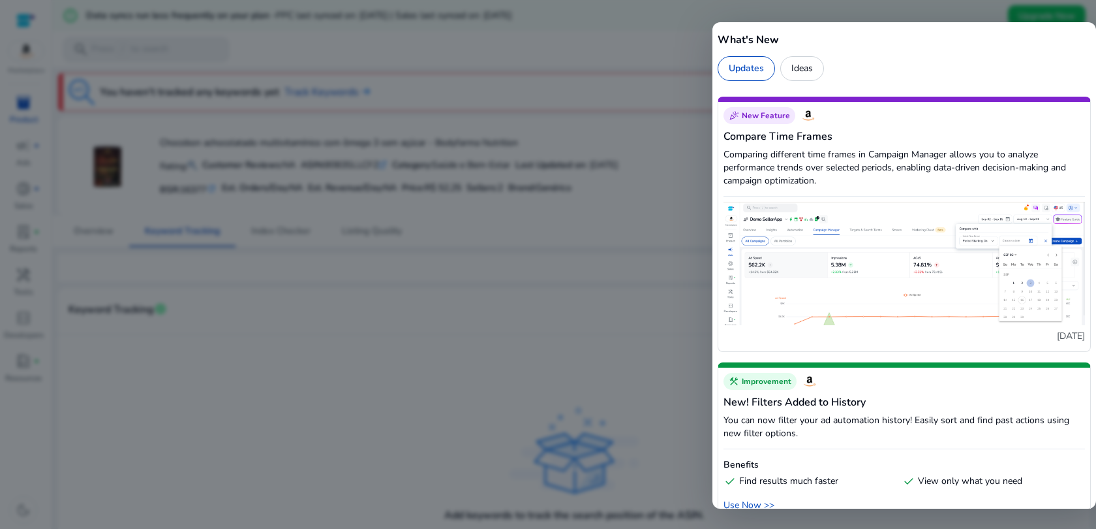
click at [771, 115] on span "New Feature" at bounding box center [766, 115] width 48 height 10
click at [685, 193] on div at bounding box center [548, 264] width 1096 height 529
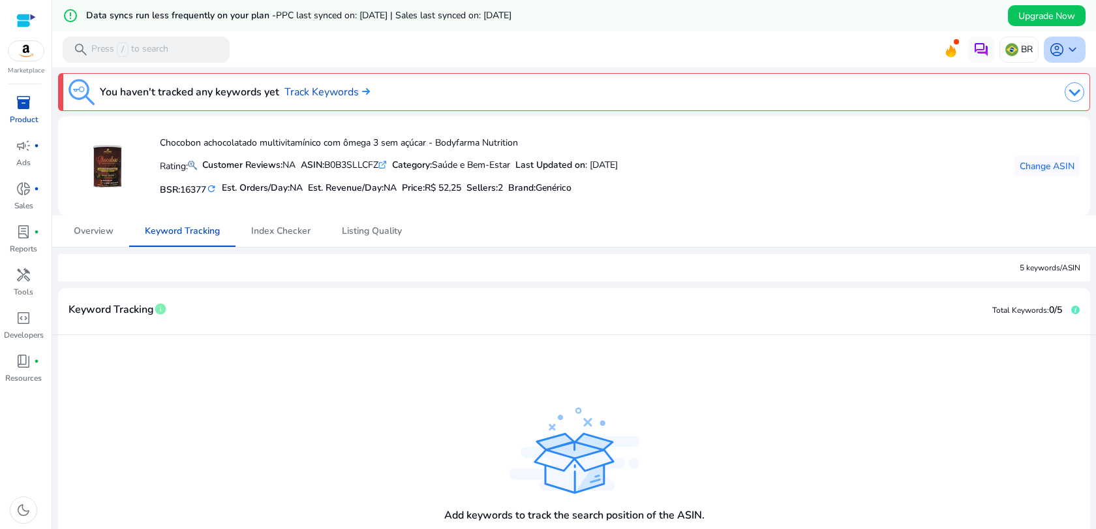
click at [1068, 53] on span "keyboard_arrow_down" at bounding box center [1073, 50] width 16 height 16
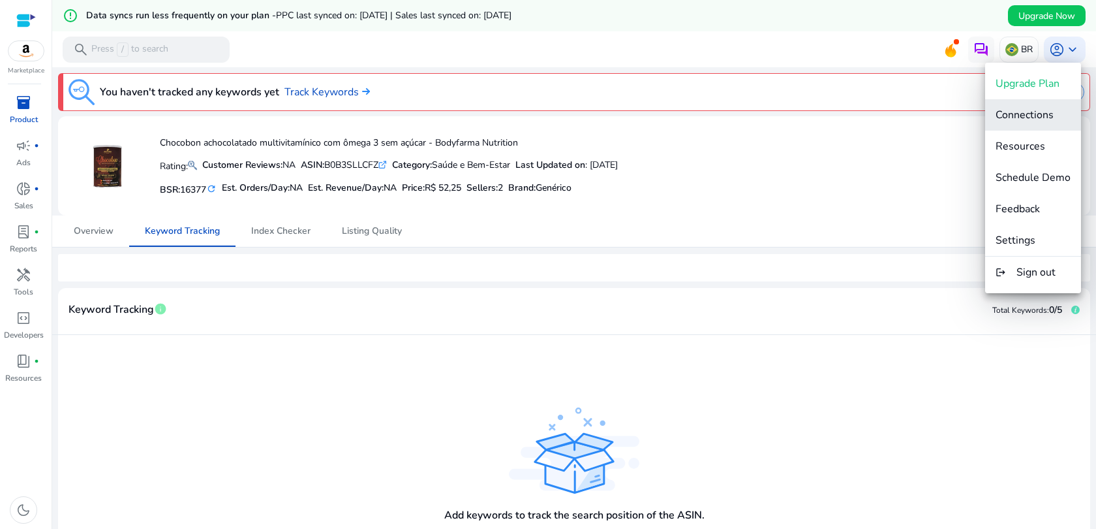
click at [1049, 111] on span "Connections" at bounding box center [1025, 115] width 58 height 14
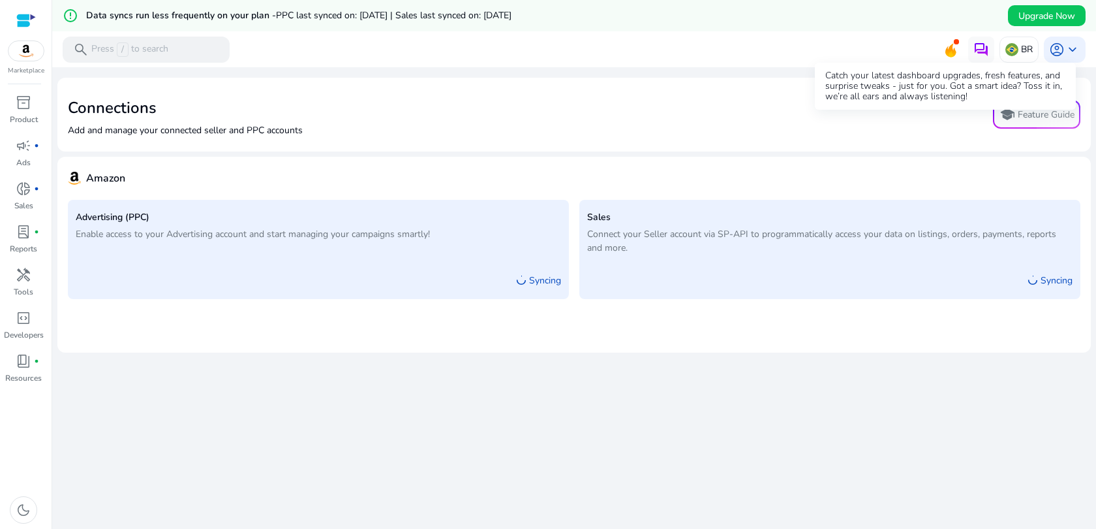
click at [942, 48] on icon at bounding box center [951, 48] width 20 height 18
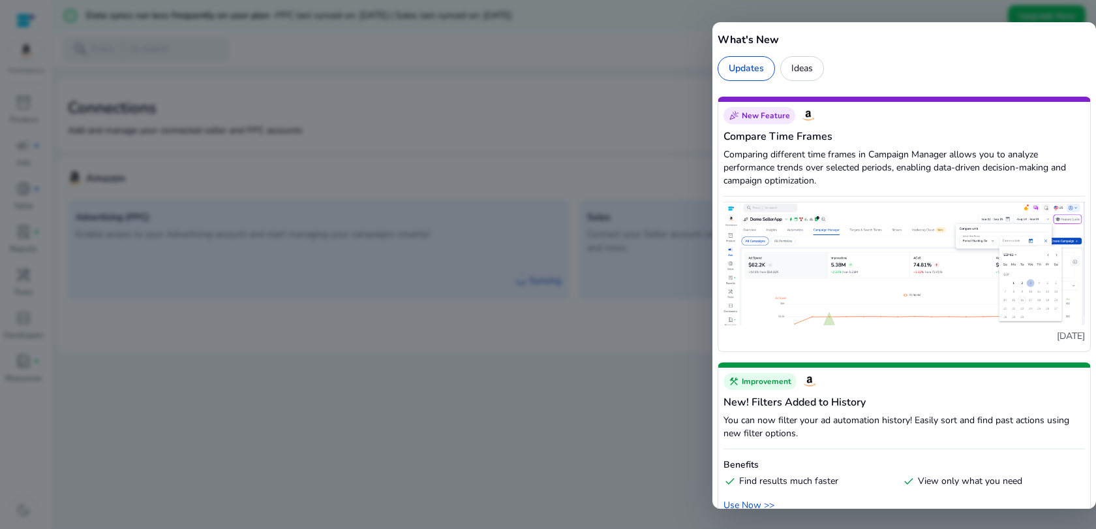
click at [692, 146] on div at bounding box center [548, 264] width 1096 height 529
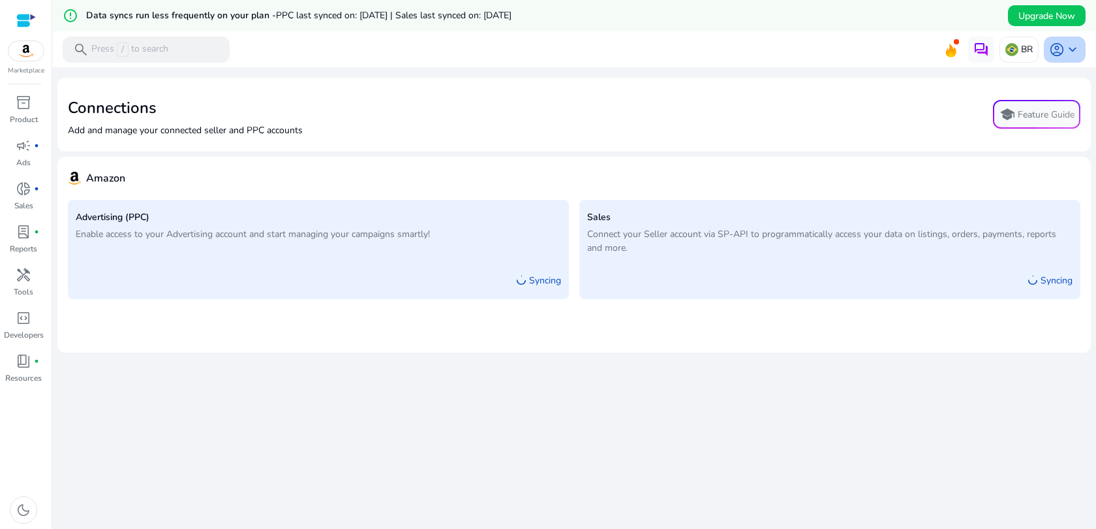
click at [1065, 53] on span "keyboard_arrow_down" at bounding box center [1073, 50] width 16 height 16
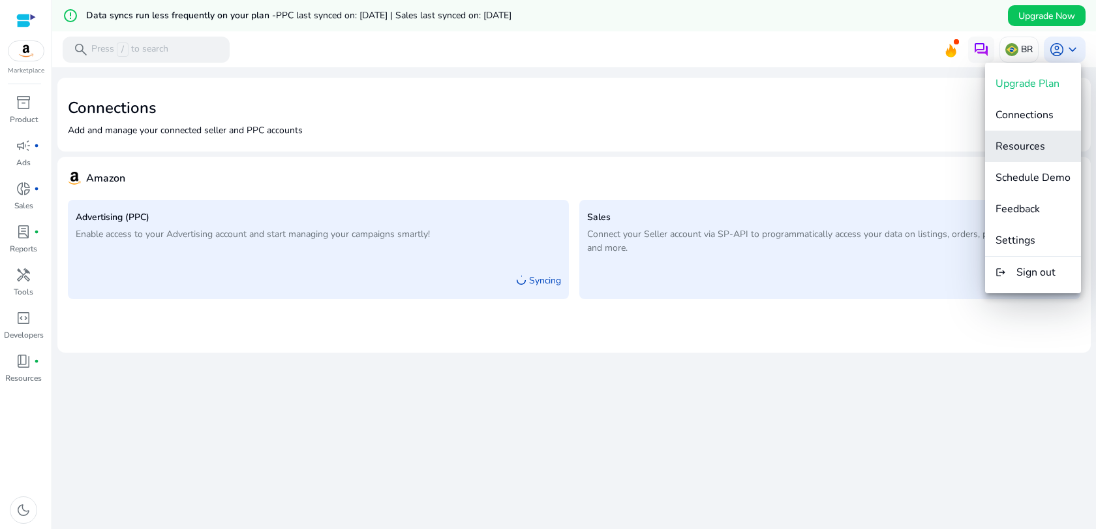
click at [1025, 149] on span "Resources" at bounding box center [1021, 146] width 50 height 14
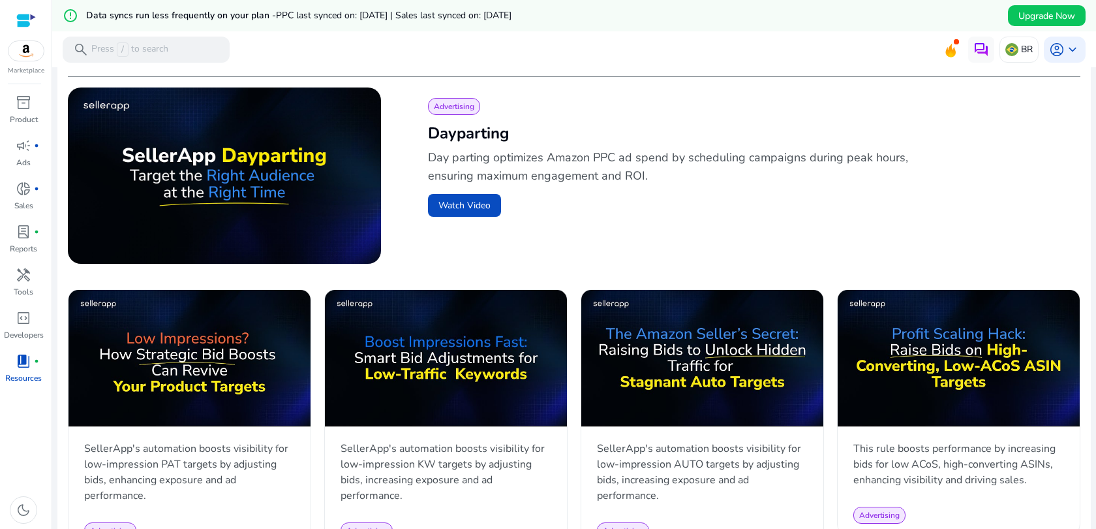
scroll to position [535, 0]
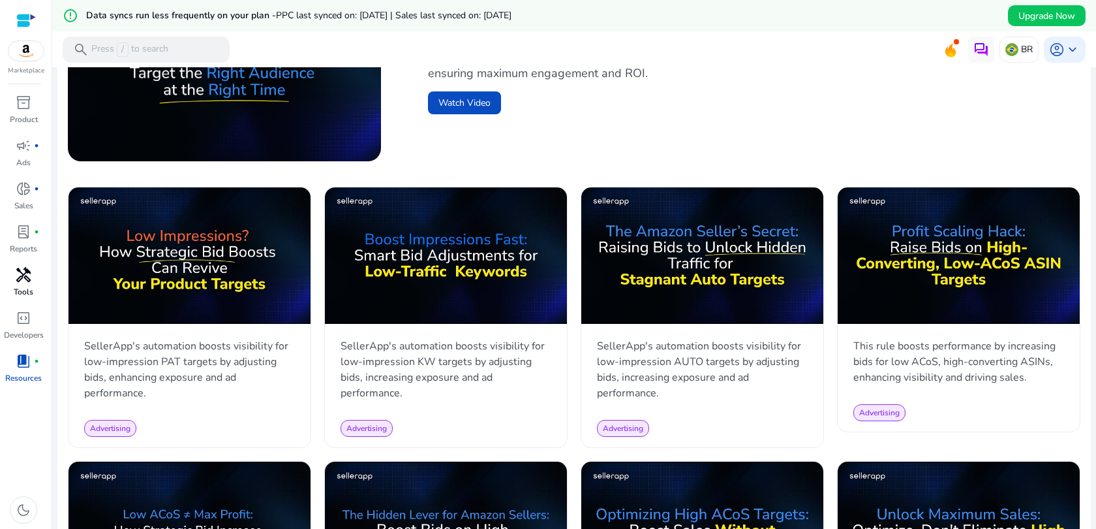
click at [27, 285] on div "handyman" at bounding box center [23, 274] width 37 height 21
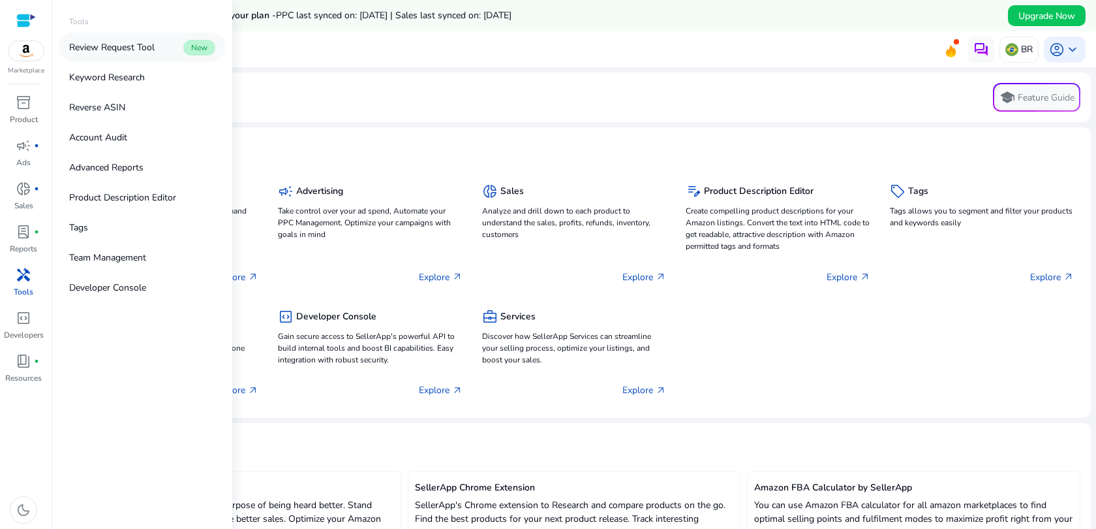
click at [146, 48] on p "Review Request Tool" at bounding box center [111, 47] width 85 height 14
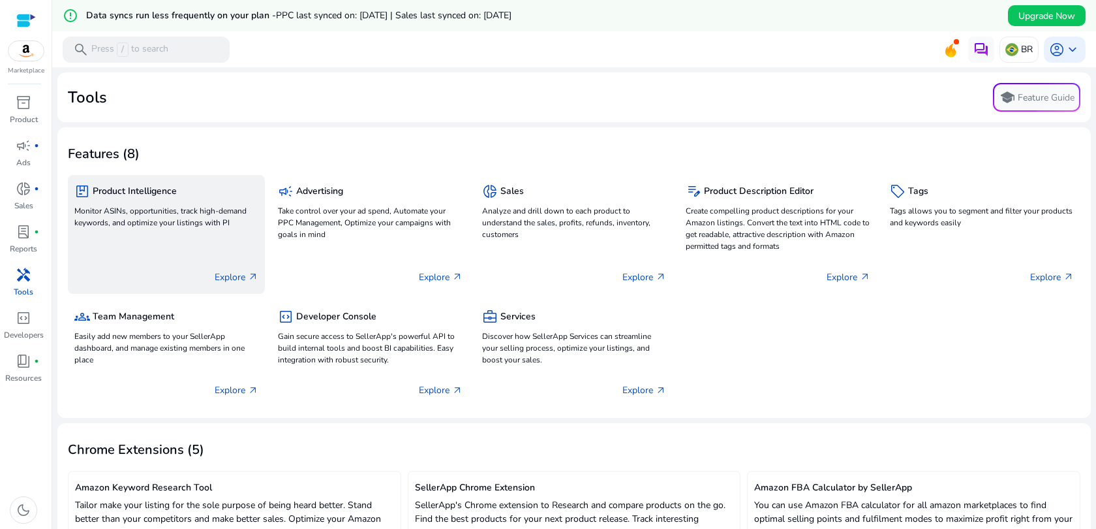
click at [192, 191] on div "package Product Intelligence" at bounding box center [166, 190] width 184 height 19
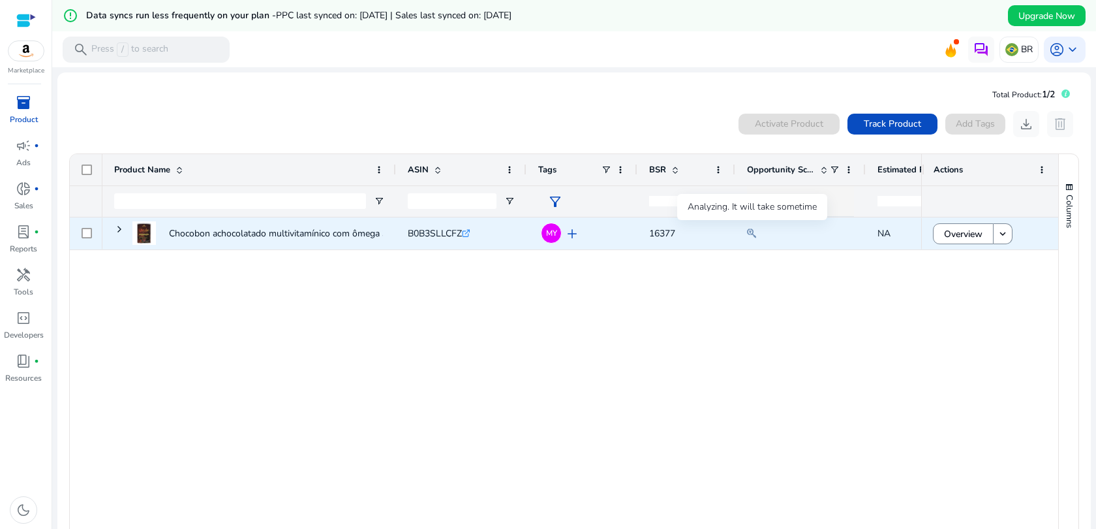
click at [749, 227] on mat-icon at bounding box center [751, 233] width 9 height 16
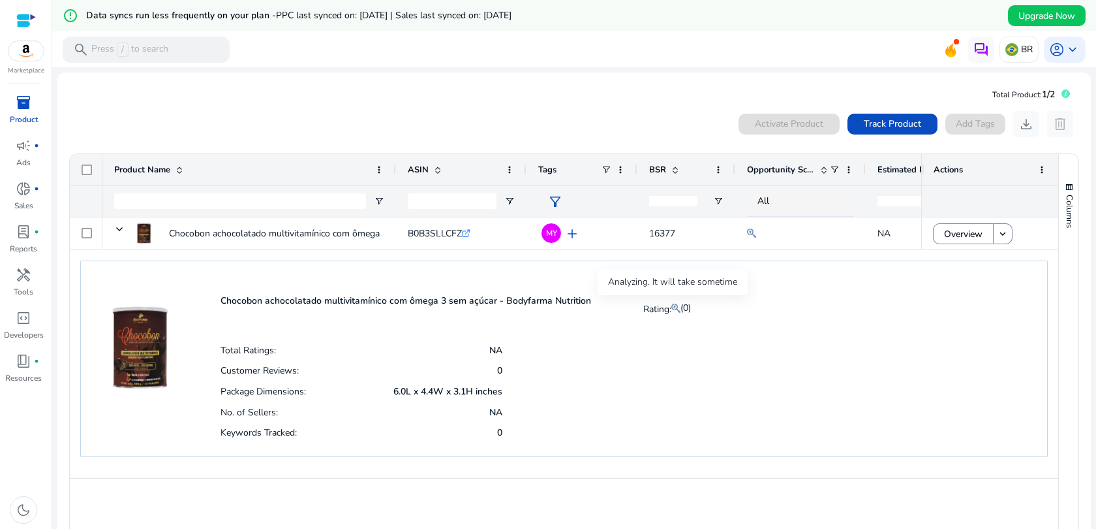
click at [673, 306] on mat-icon at bounding box center [676, 308] width 9 height 16
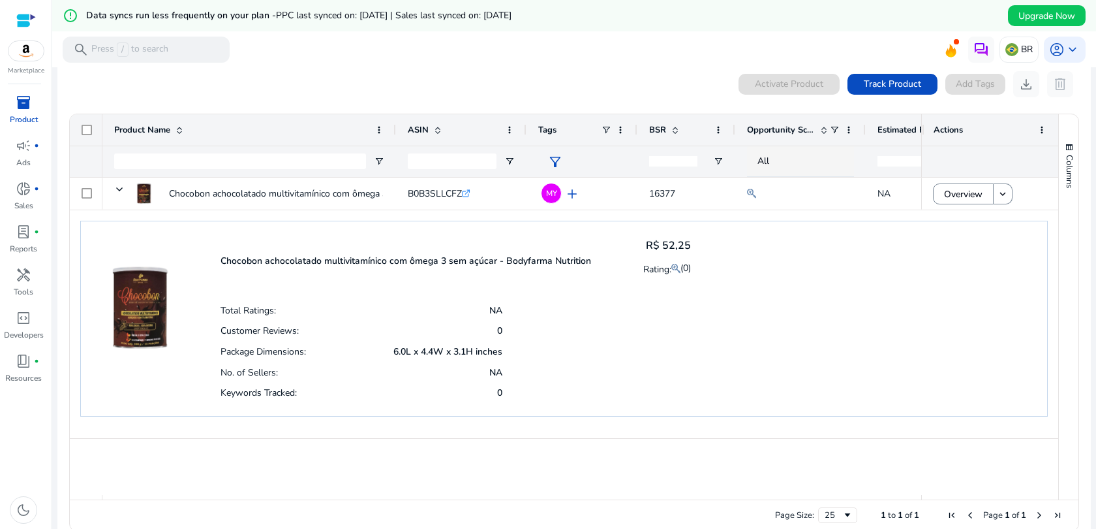
scroll to position [59, 0]
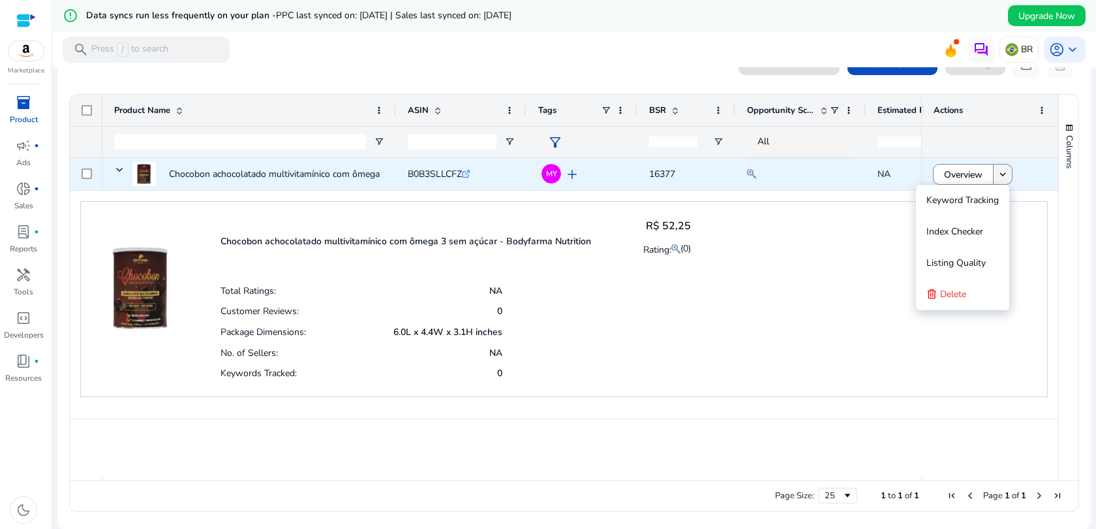
click at [1002, 176] on mat-icon "keyboard_arrow_down" at bounding box center [1003, 174] width 12 height 12
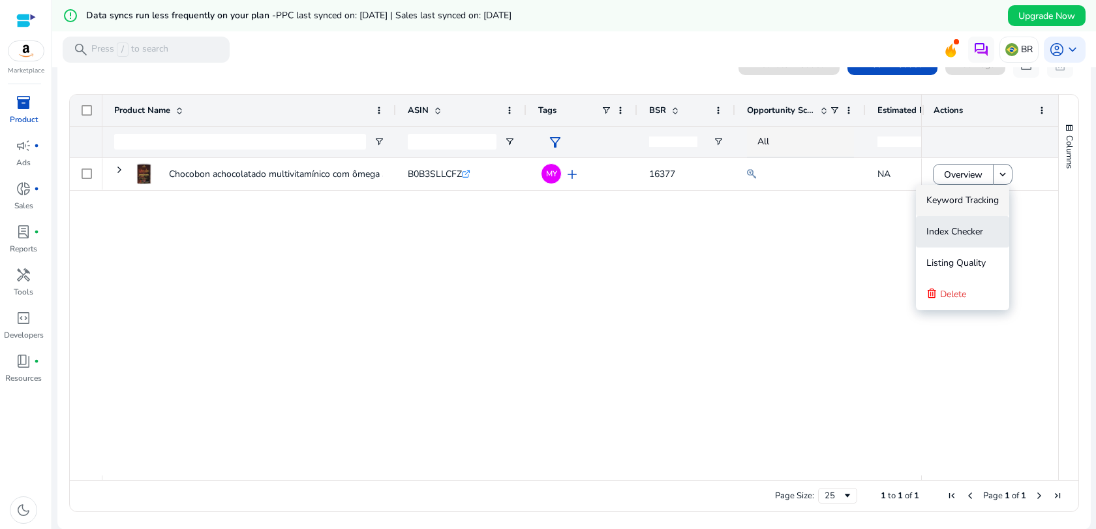
click at [972, 236] on span "Index Checker" at bounding box center [955, 231] width 57 height 12
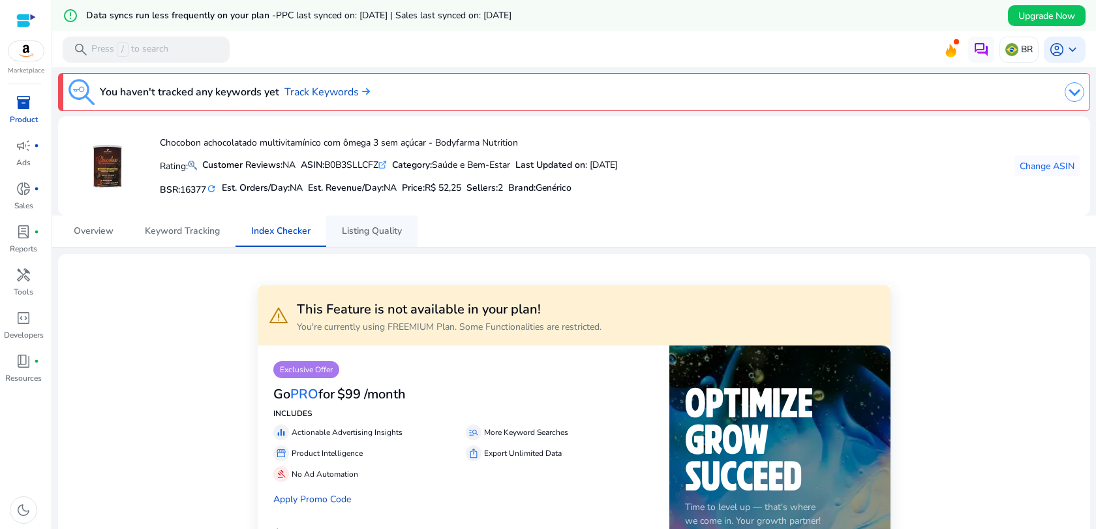
click at [381, 234] on span "Listing Quality" at bounding box center [372, 230] width 60 height 9
click at [1074, 96] on img at bounding box center [1075, 92] width 20 height 20
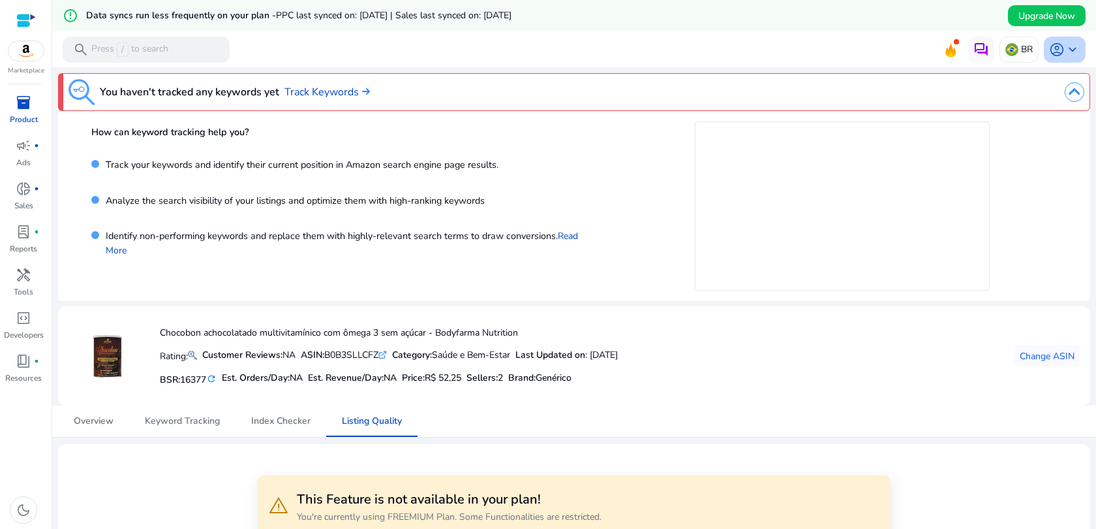
click at [1072, 50] on span "keyboard_arrow_down" at bounding box center [1073, 50] width 16 height 16
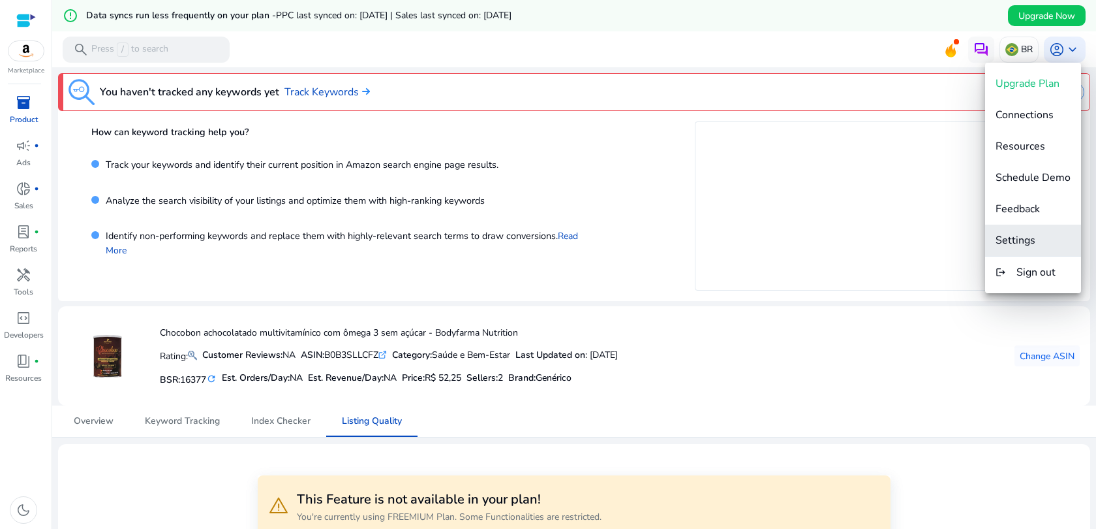
click at [1034, 238] on span "Settings" at bounding box center [1016, 240] width 40 height 14
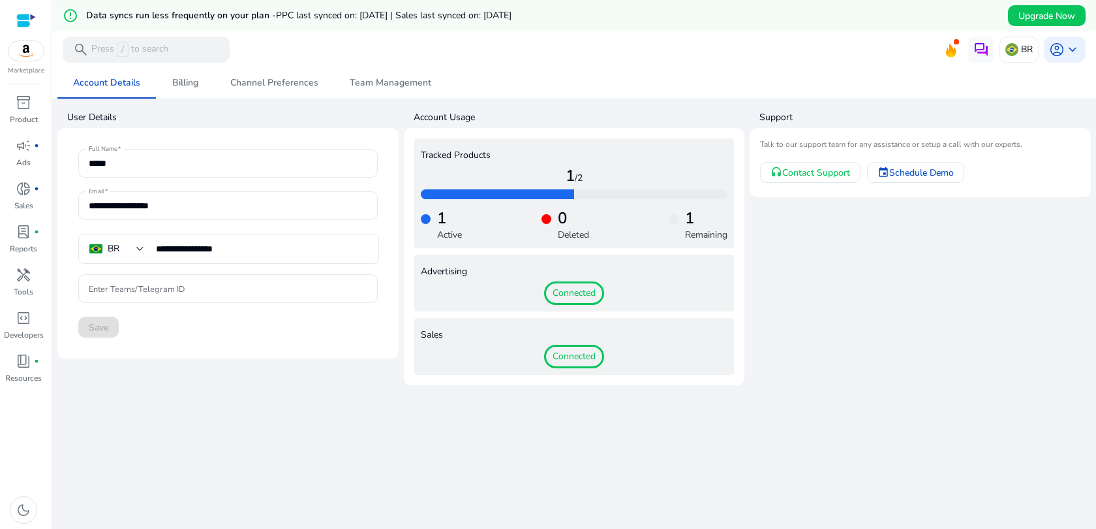
click at [572, 294] on span "Connected" at bounding box center [574, 292] width 60 height 23
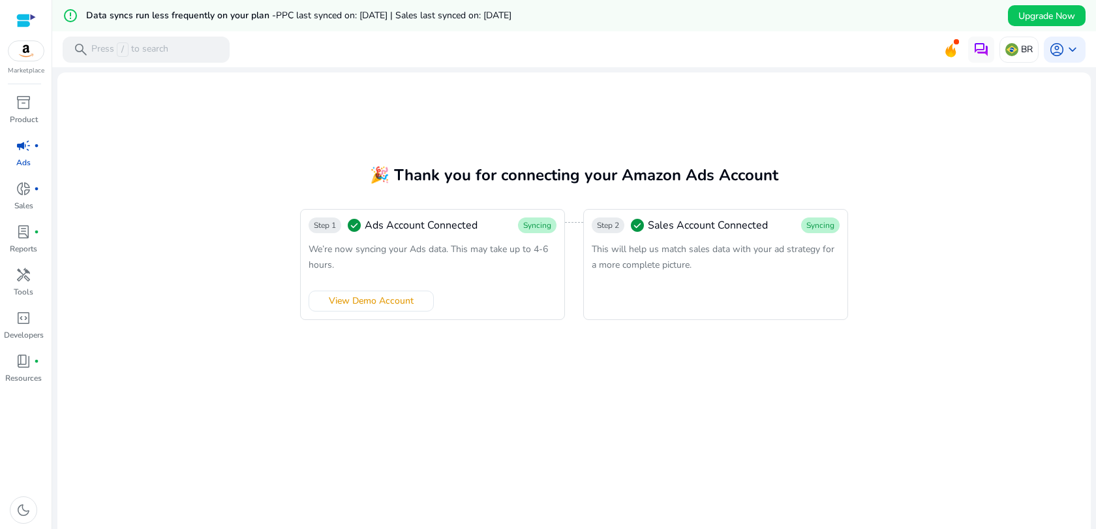
click at [777, 245] on span "This will help us match sales data with your ad strategy for a more complete pi…" at bounding box center [713, 257] width 243 height 28
click at [807, 230] on span "Syncing" at bounding box center [821, 225] width 28 height 10
click at [529, 250] on span "We’re now syncing your Ads data. This may take up to 4-6 hours." at bounding box center [428, 257] width 239 height 28
click at [397, 305] on span "View Demo Account" at bounding box center [371, 301] width 85 height 14
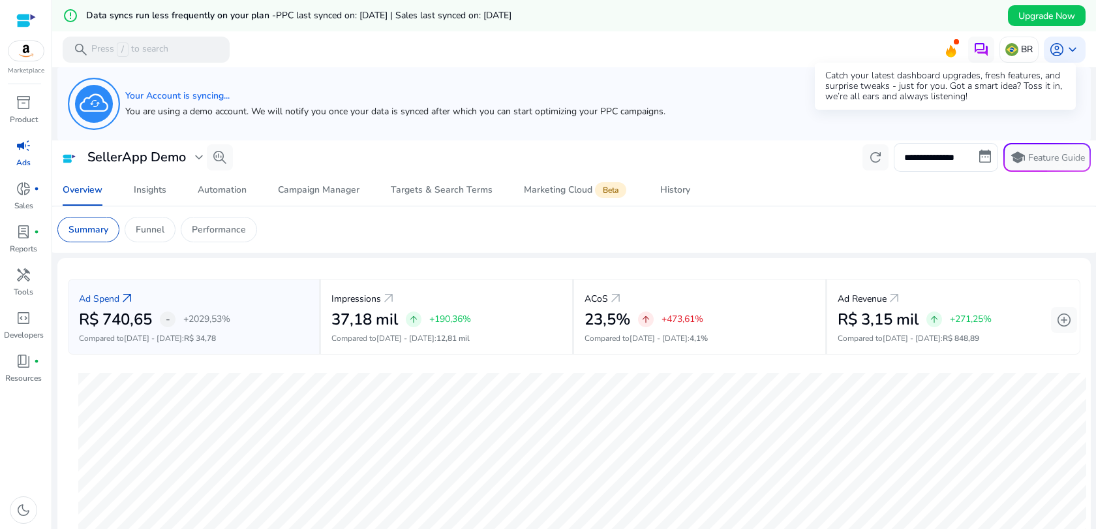
click at [943, 40] on icon at bounding box center [951, 48] width 20 height 18
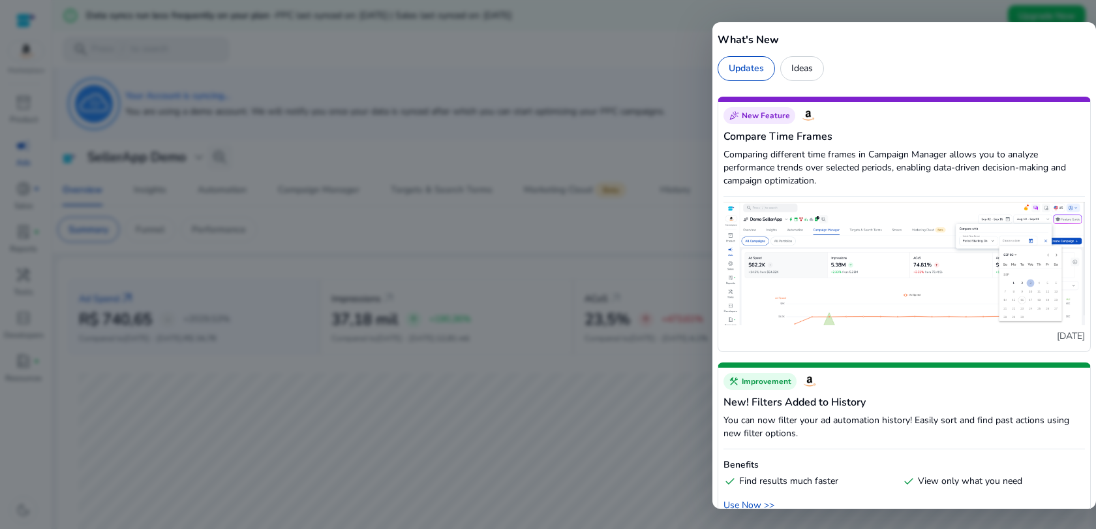
click at [628, 159] on div at bounding box center [548, 264] width 1096 height 529
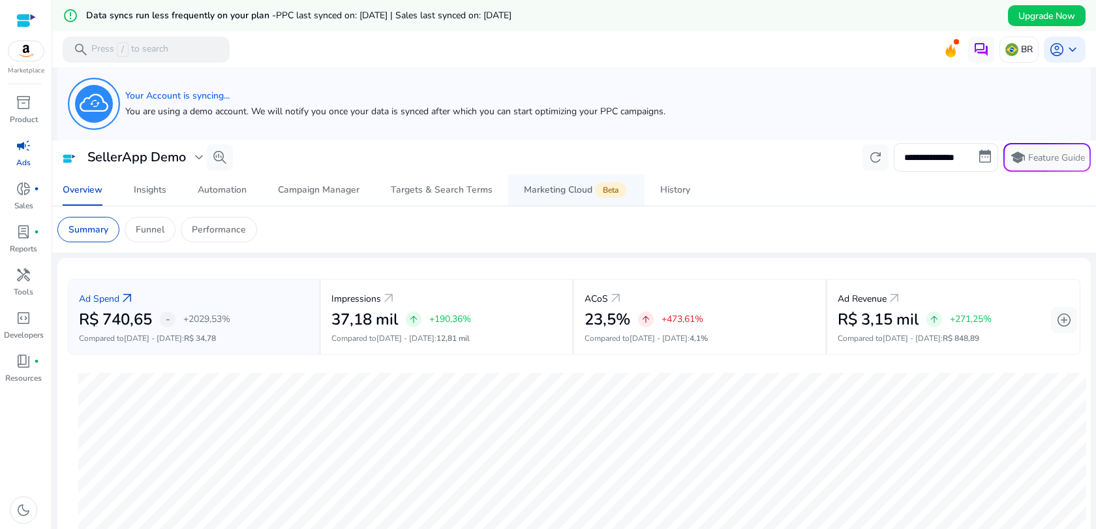
click at [576, 196] on span "Marketing Cloud Beta" at bounding box center [576, 189] width 105 height 31
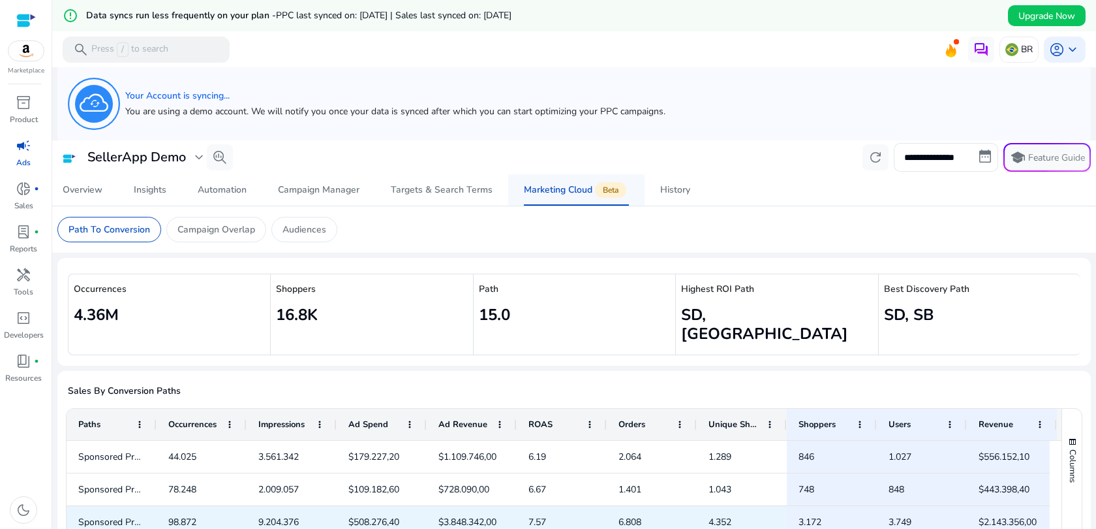
scroll to position [291, 0]
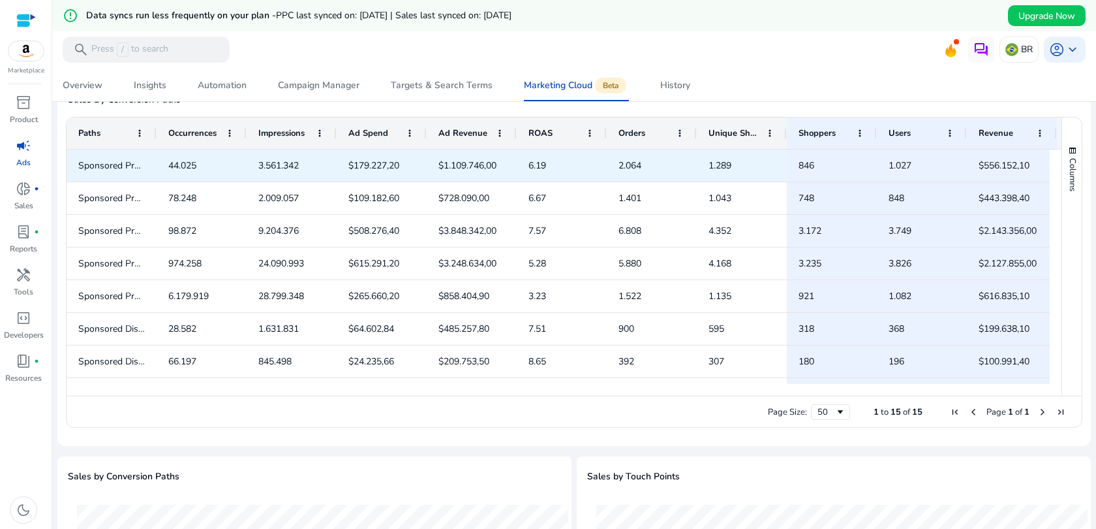
click at [146, 155] on div "Sponsored Products,Sponsored Display,Sponsored Brands" at bounding box center [112, 165] width 90 height 32
click at [222, 153] on span "44.025" at bounding box center [201, 165] width 67 height 27
click at [318, 152] on span "3.561.342" at bounding box center [291, 165] width 67 height 27
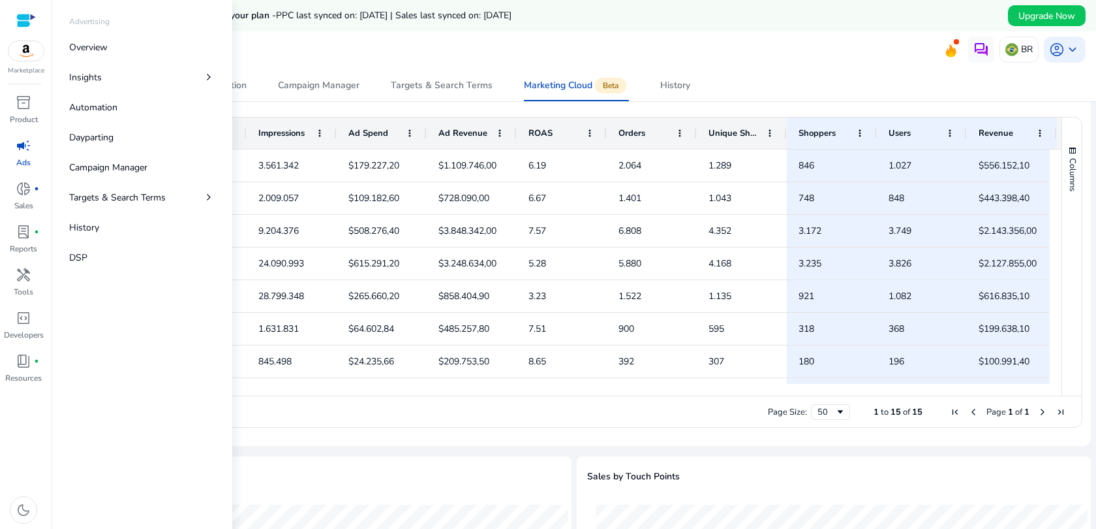
click at [29, 159] on p "Ads" at bounding box center [23, 163] width 14 height 12
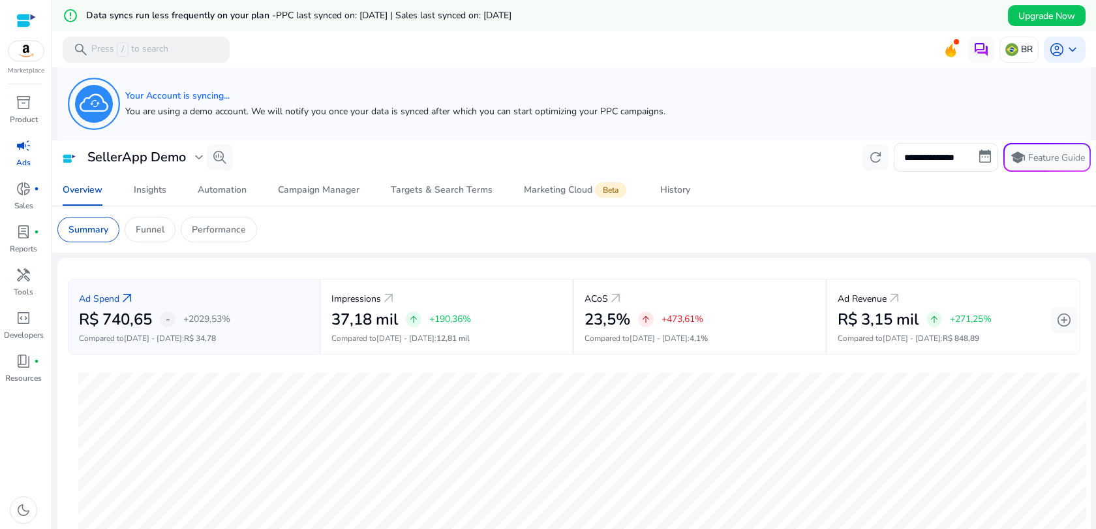
click at [155, 92] on h5 "Your Account is syncing..." at bounding box center [395, 96] width 540 height 11
click at [28, 102] on span "inventory_2" at bounding box center [24, 103] width 16 height 16
